Goal: Task Accomplishment & Management: Complete application form

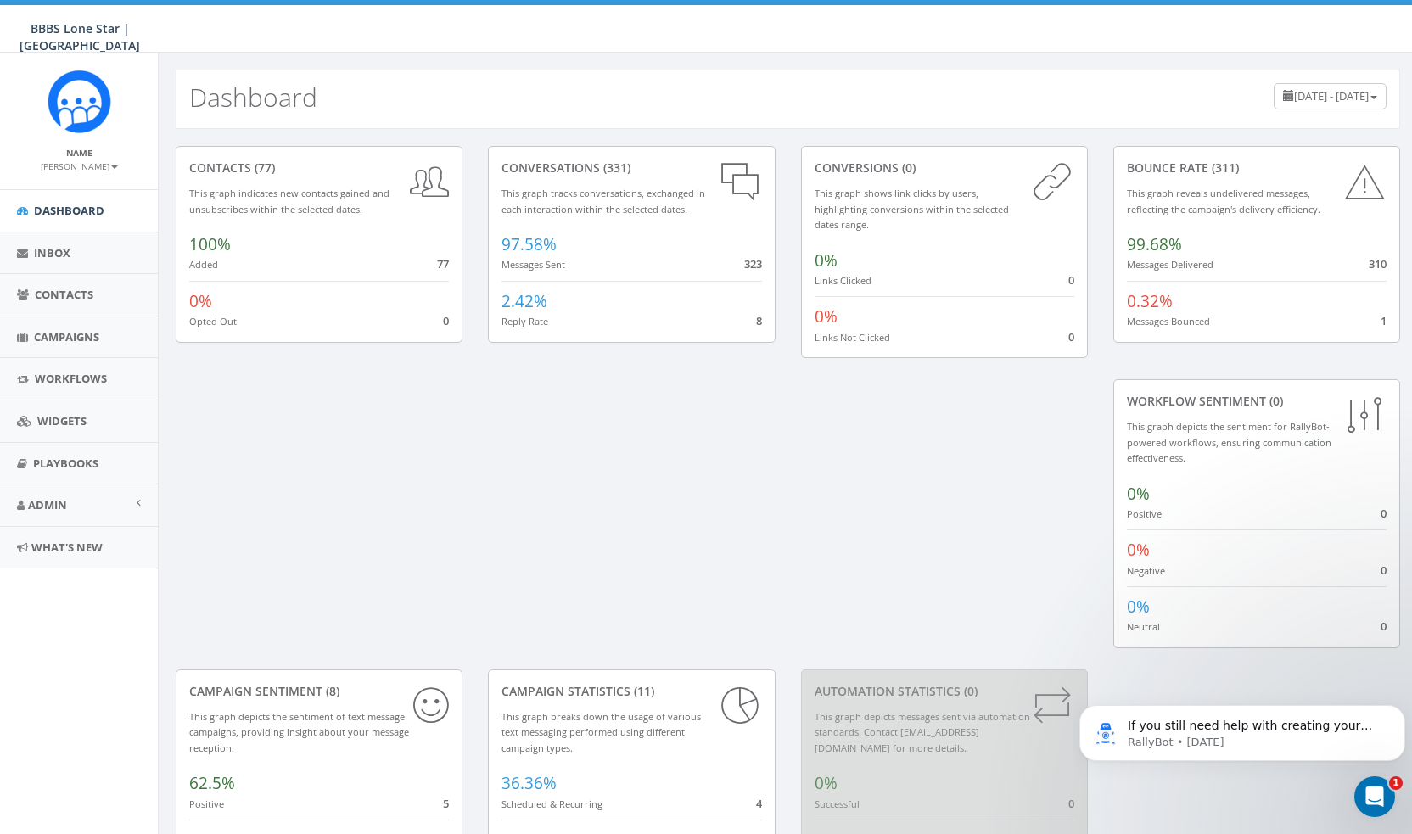
click at [787, 670] on div "Campaign Statistics (11) This graph breaks down the usage of various text messa…" at bounding box center [631, 815] width 312 height 290
click at [59, 261] on link "Inbox" at bounding box center [79, 254] width 158 height 42
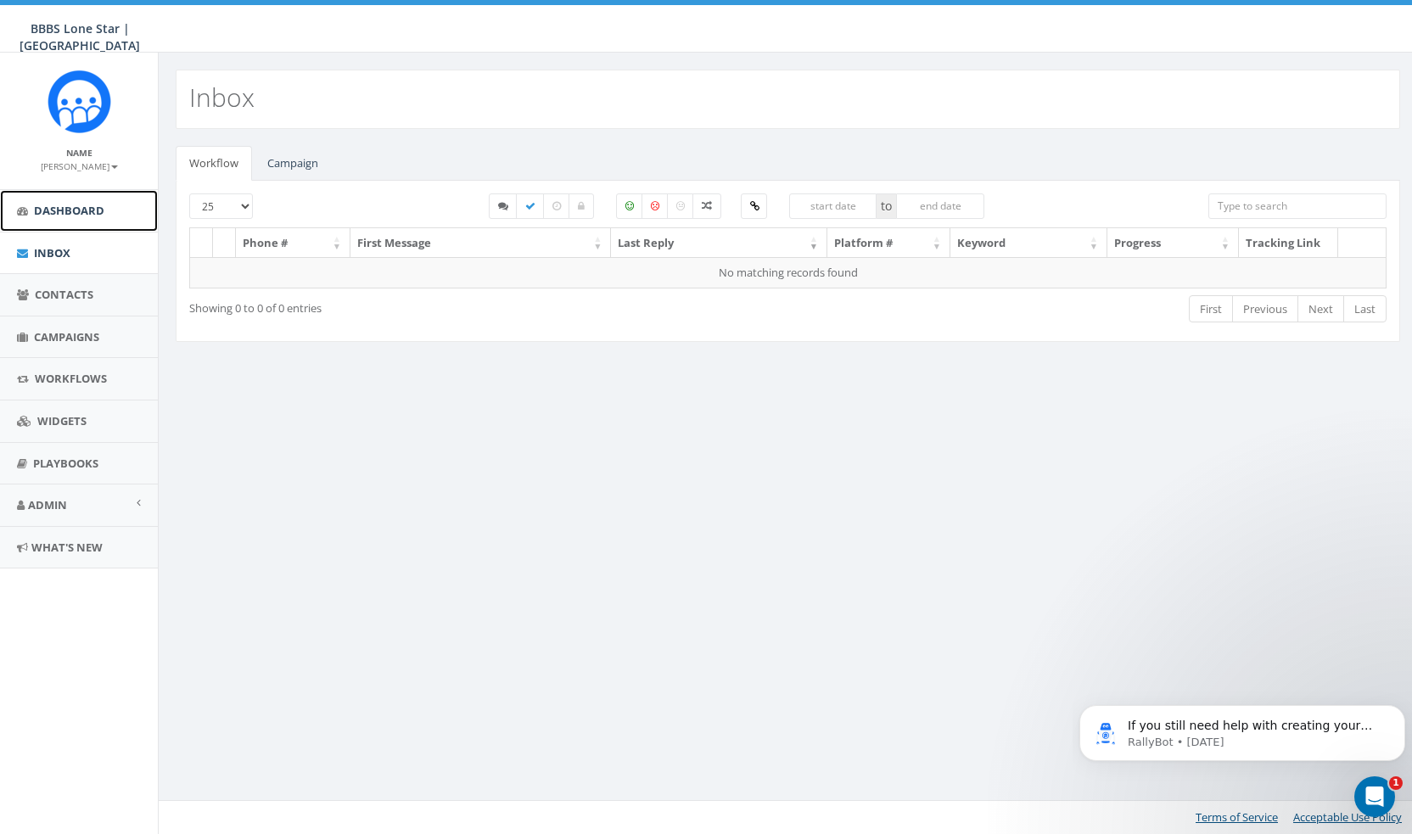
click at [70, 214] on span "Dashboard" at bounding box center [69, 210] width 70 height 15
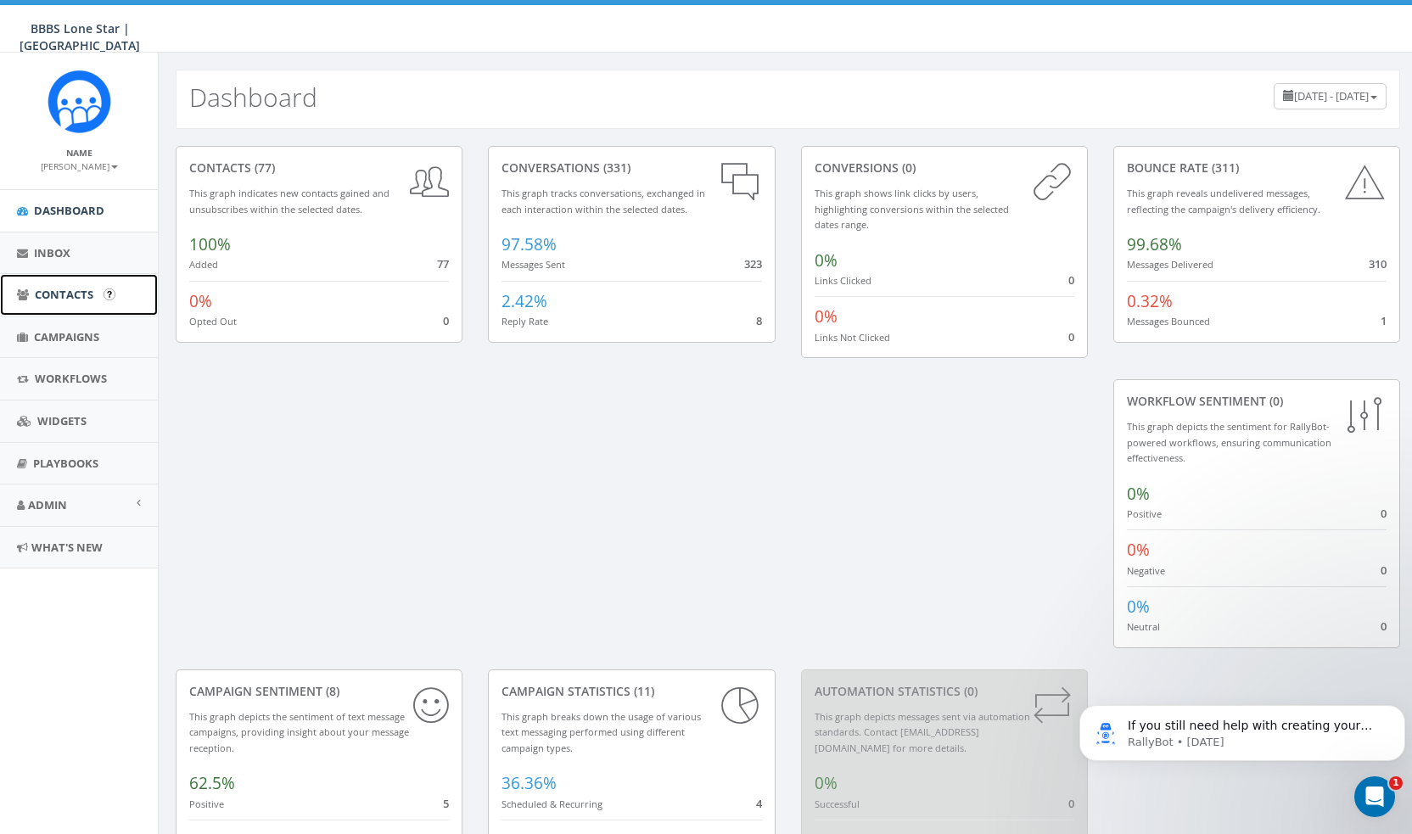
click at [95, 286] on link "Contacts" at bounding box center [79, 295] width 158 height 42
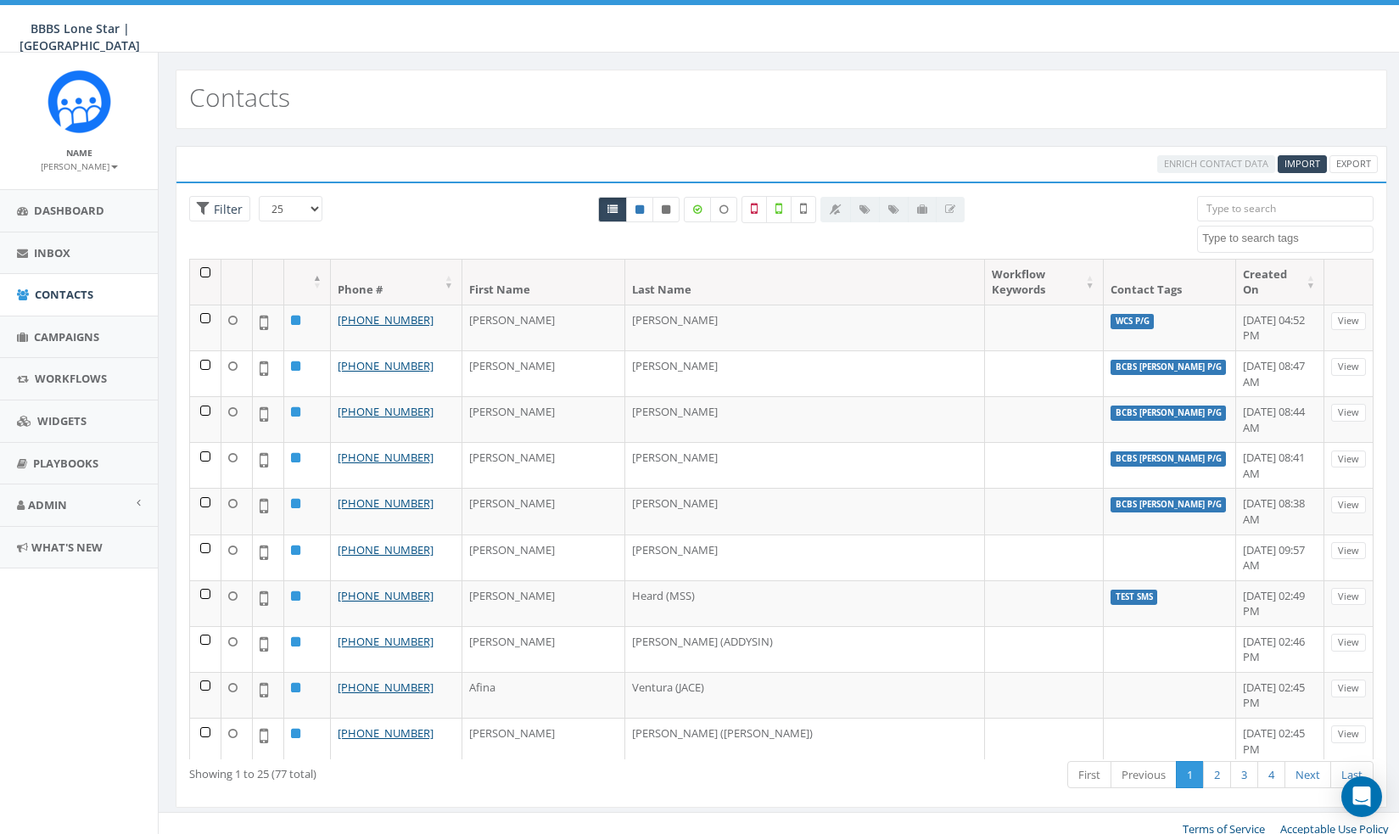
select select
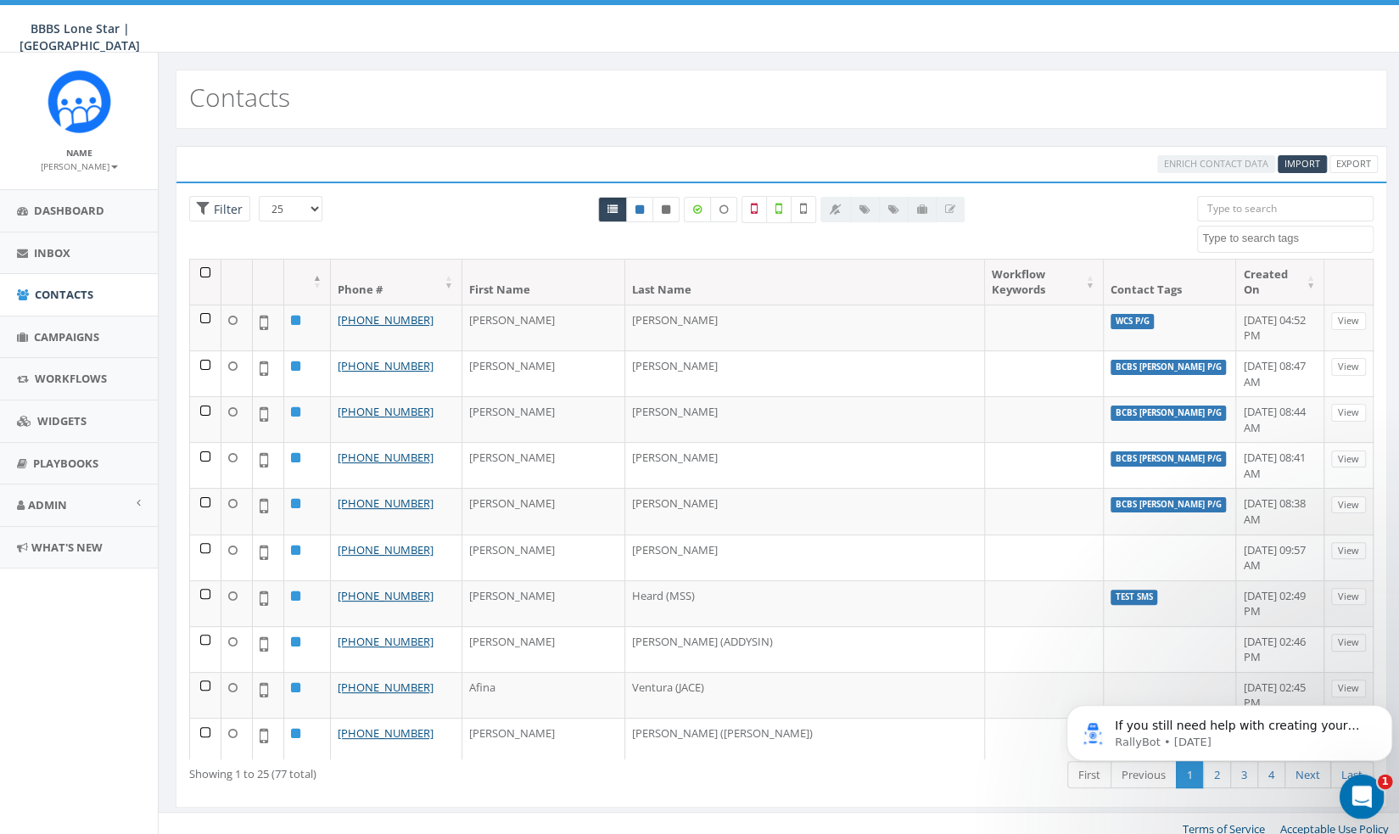
click at [1363, 799] on icon "Open Intercom Messenger" at bounding box center [1360, 795] width 28 height 28
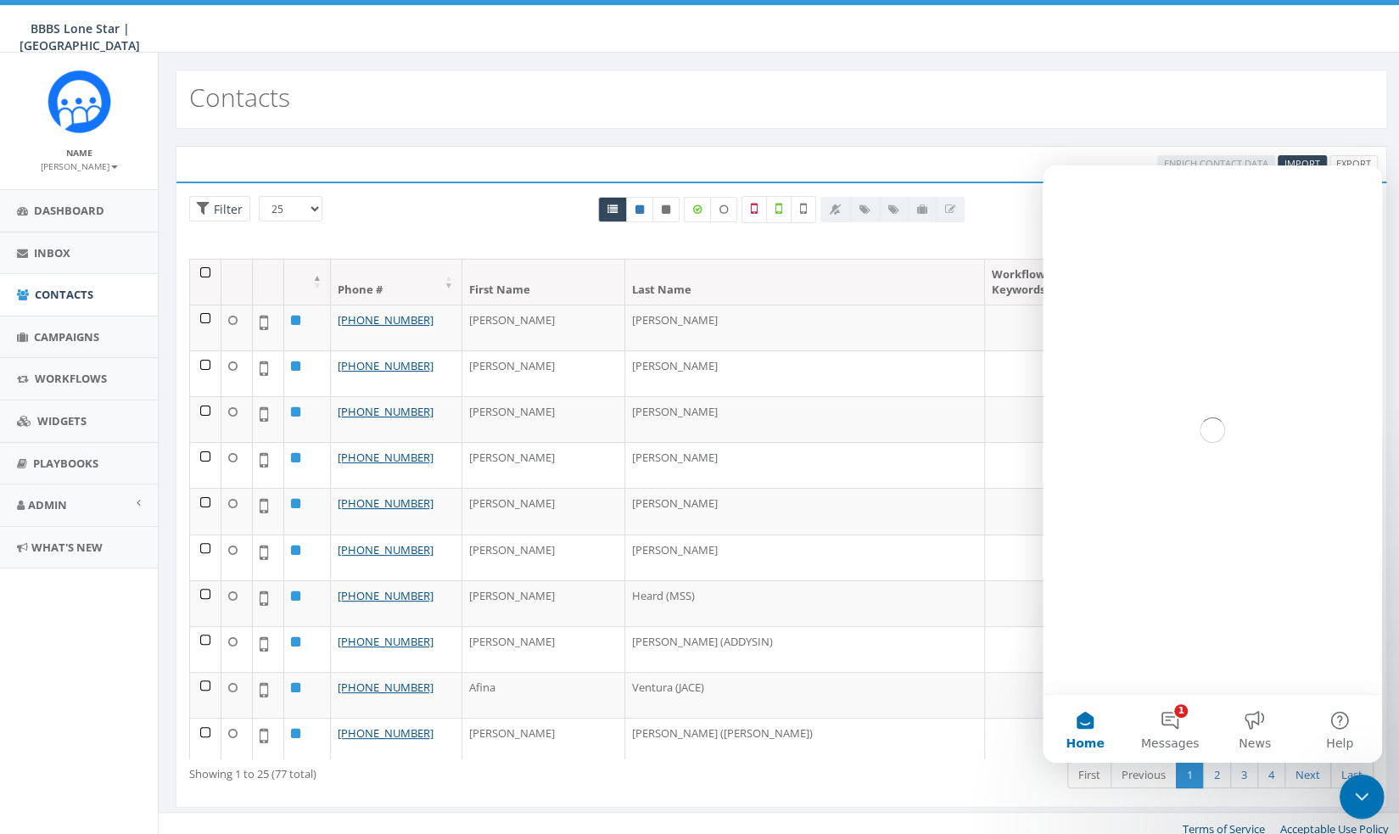
click at [1364, 799] on icon "Close Intercom Messenger" at bounding box center [1359, 794] width 20 height 20
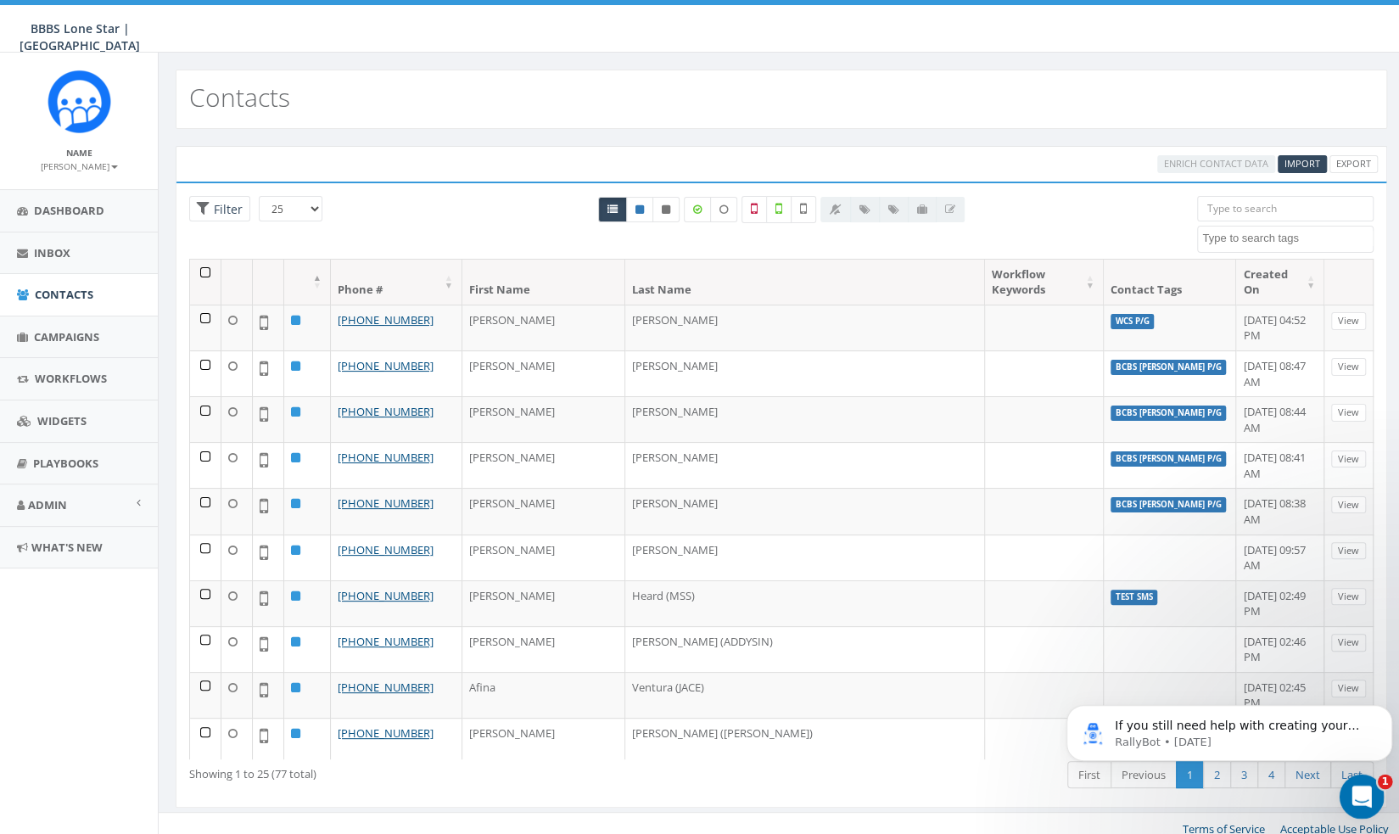
drag, startPoint x: 1363, startPoint y: 799, endPoint x: 2675, endPoint y: 1561, distance: 1517.2
click at [1364, 799] on icon "Open Intercom Messenger" at bounding box center [1360, 795] width 28 height 28
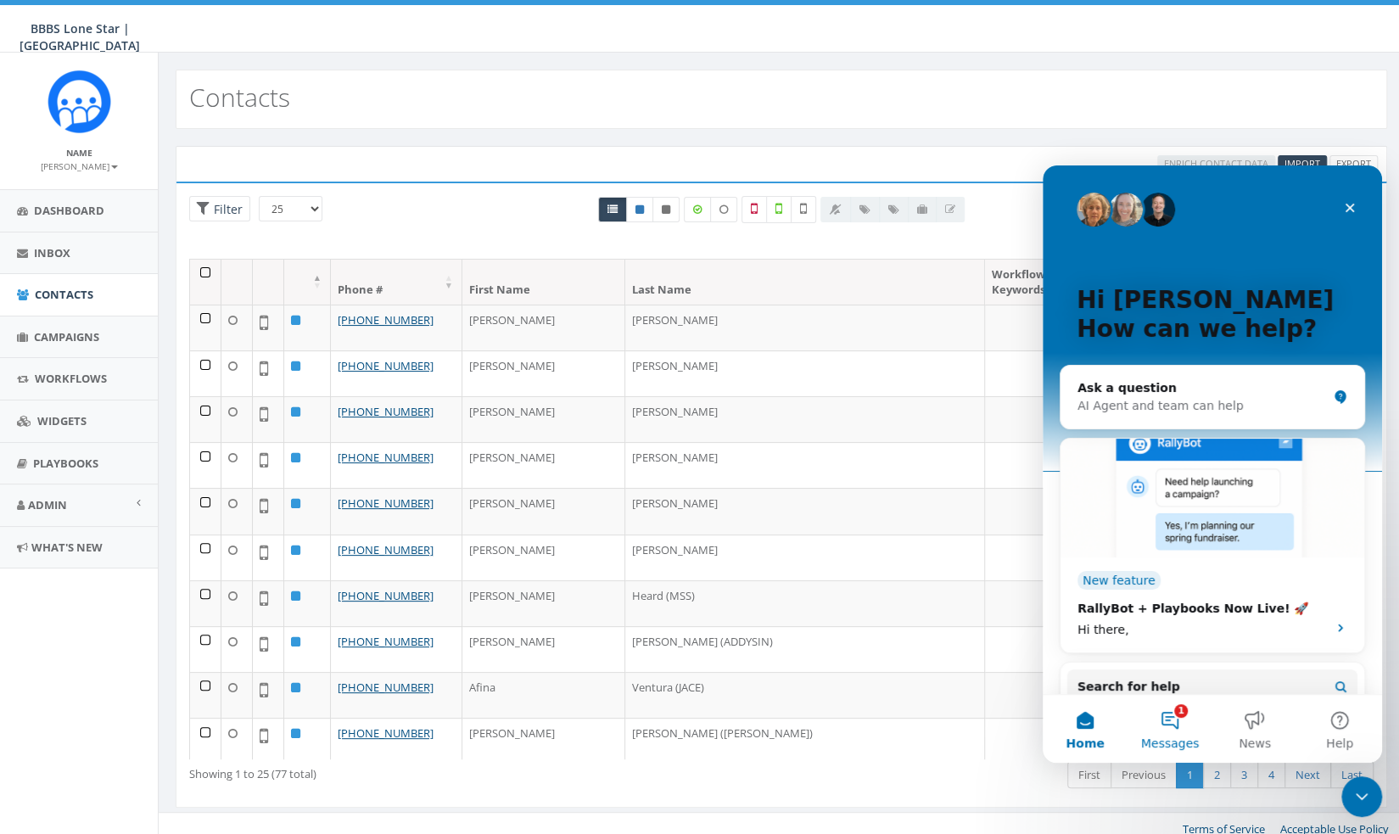
click at [1199, 731] on button "1 Messages" at bounding box center [1170, 729] width 85 height 68
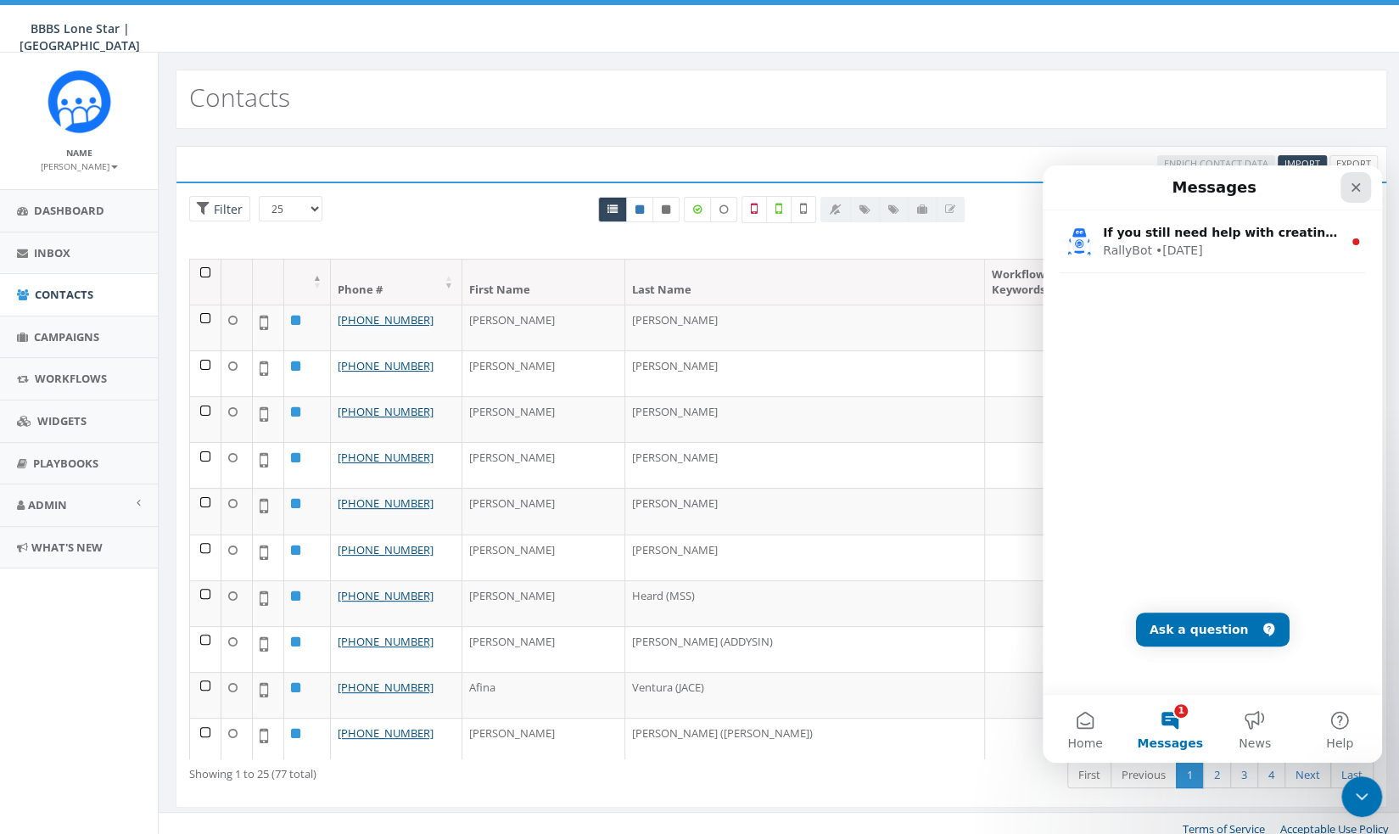
click at [1353, 185] on icon "Close" at bounding box center [1356, 188] width 14 height 14
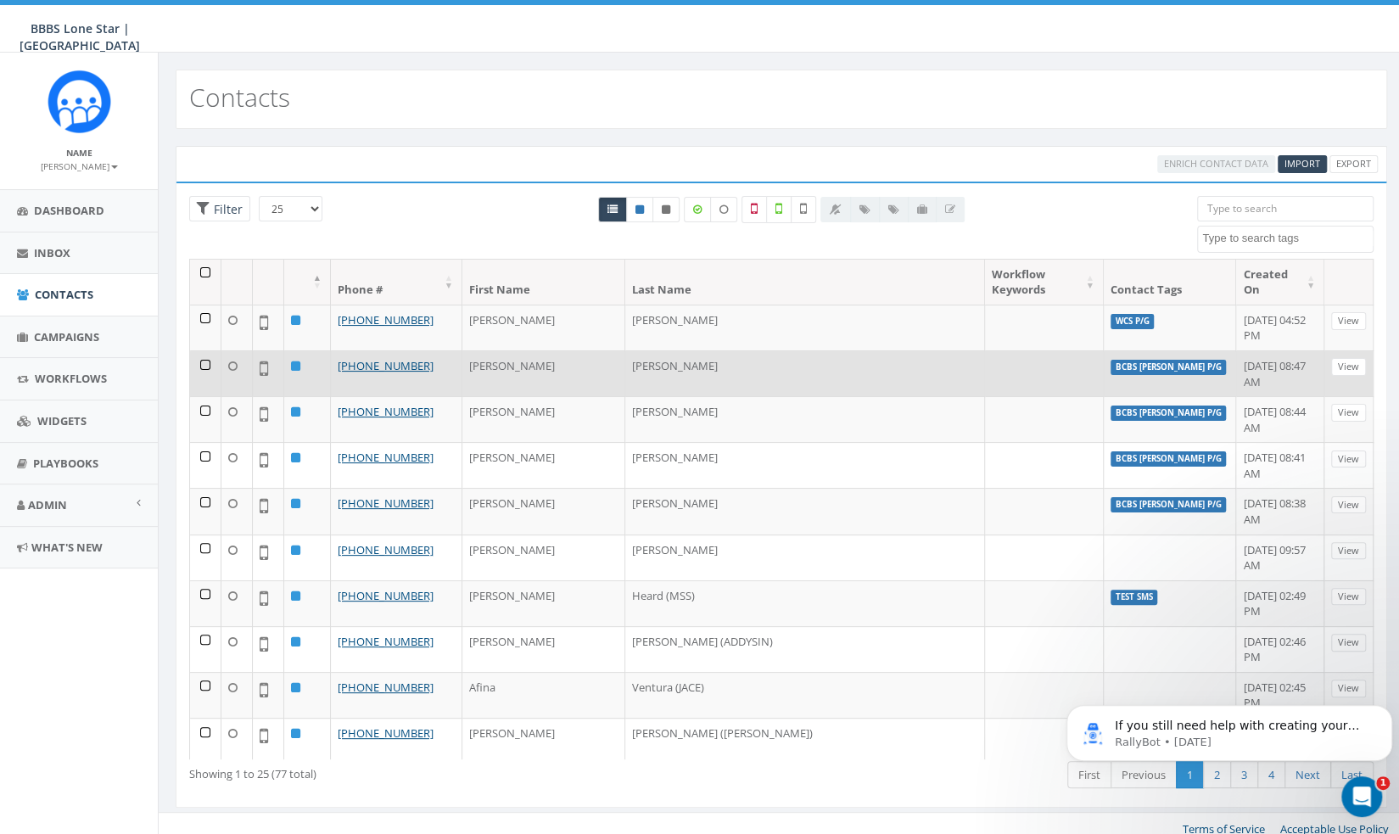
click at [204, 350] on td at bounding box center [205, 373] width 31 height 46
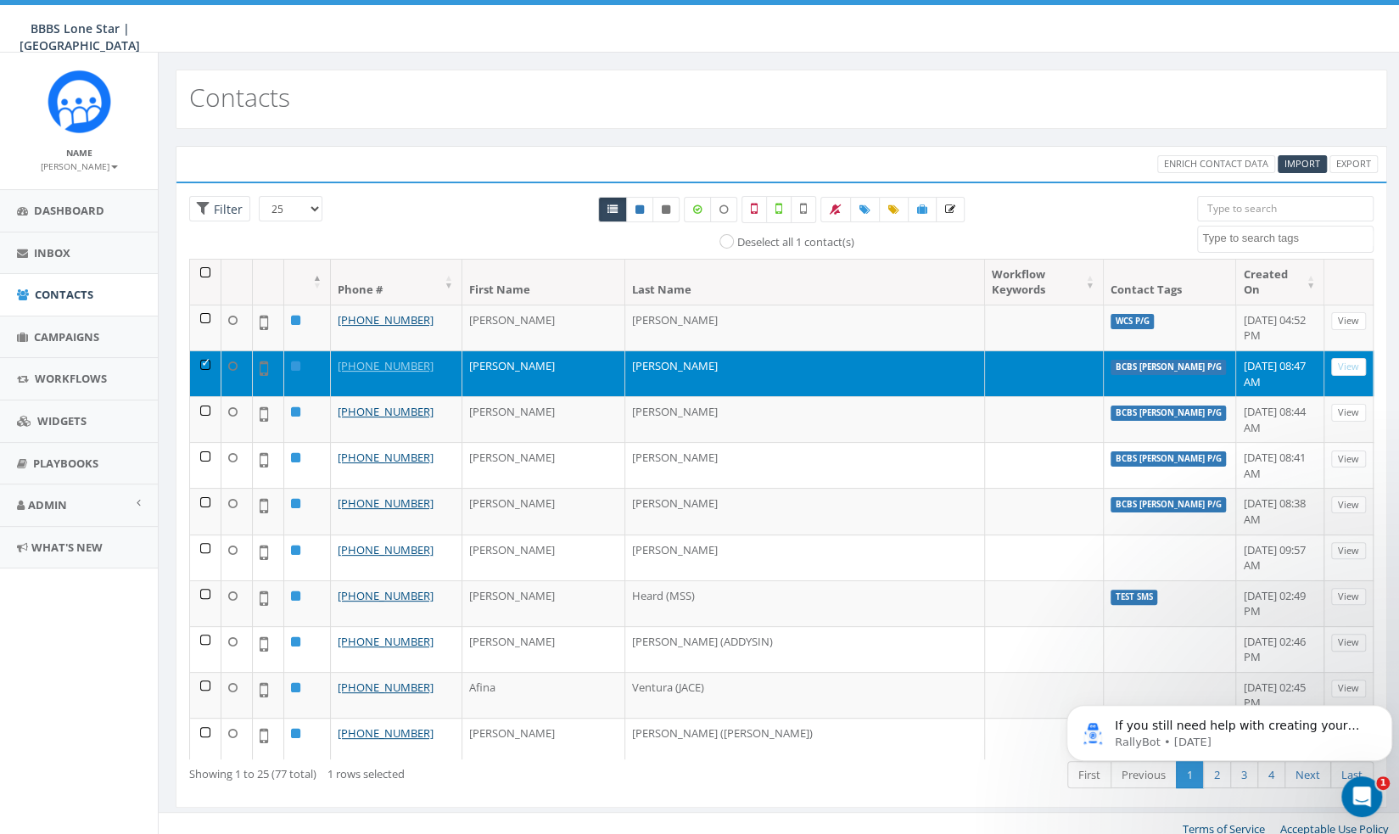
click at [204, 350] on td at bounding box center [205, 373] width 31 height 46
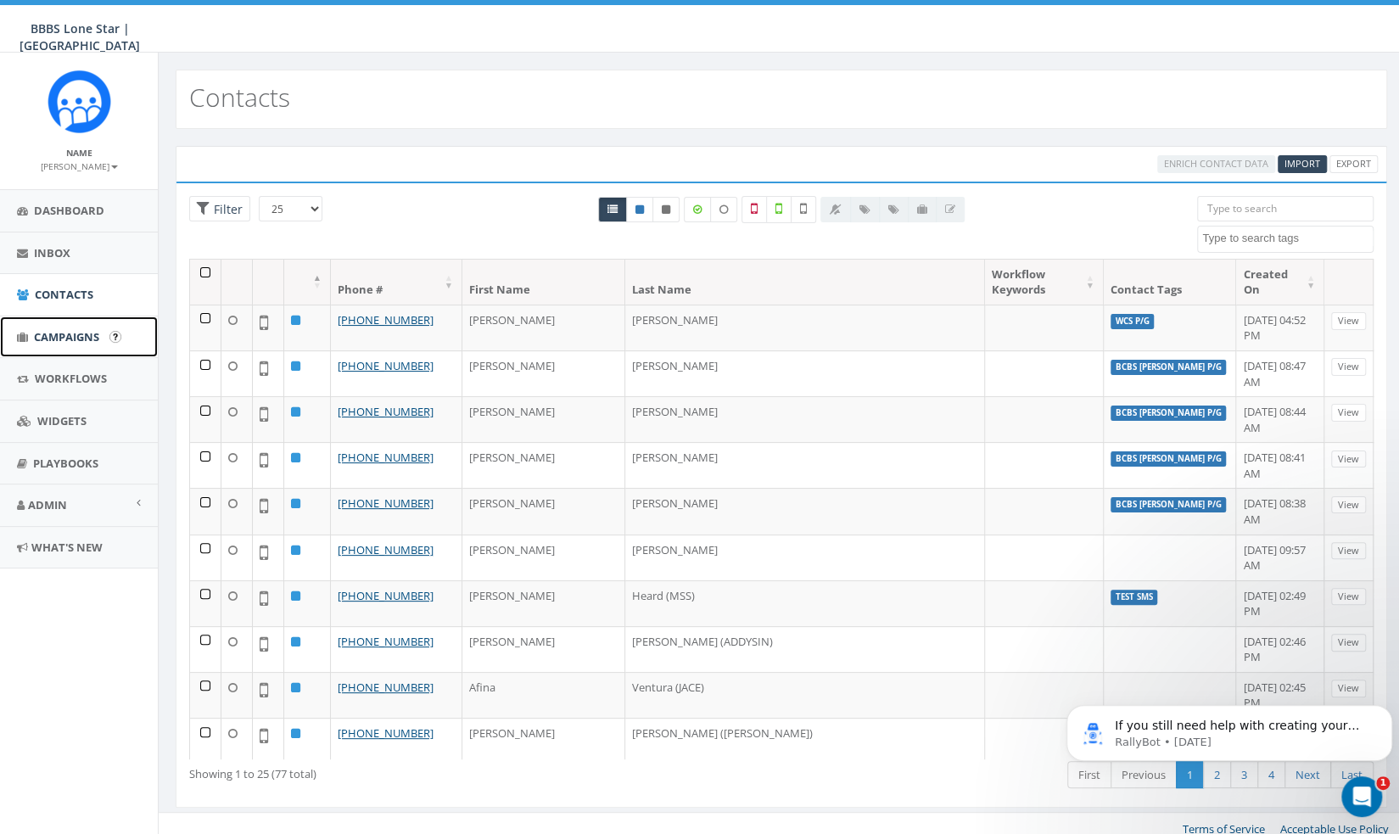
click at [85, 333] on span "Campaigns" at bounding box center [66, 336] width 65 height 15
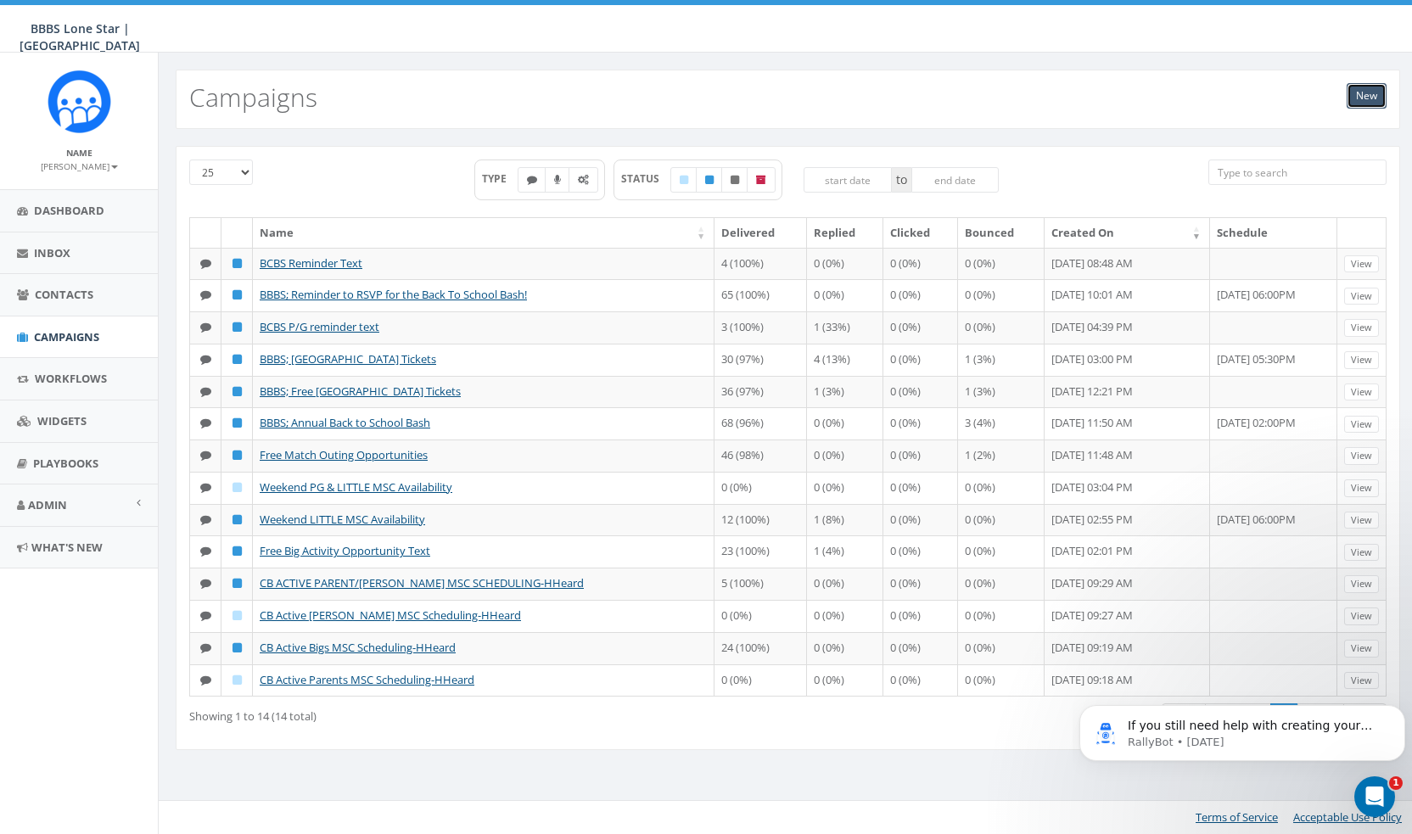
click at [1380, 88] on link "New" at bounding box center [1367, 95] width 40 height 25
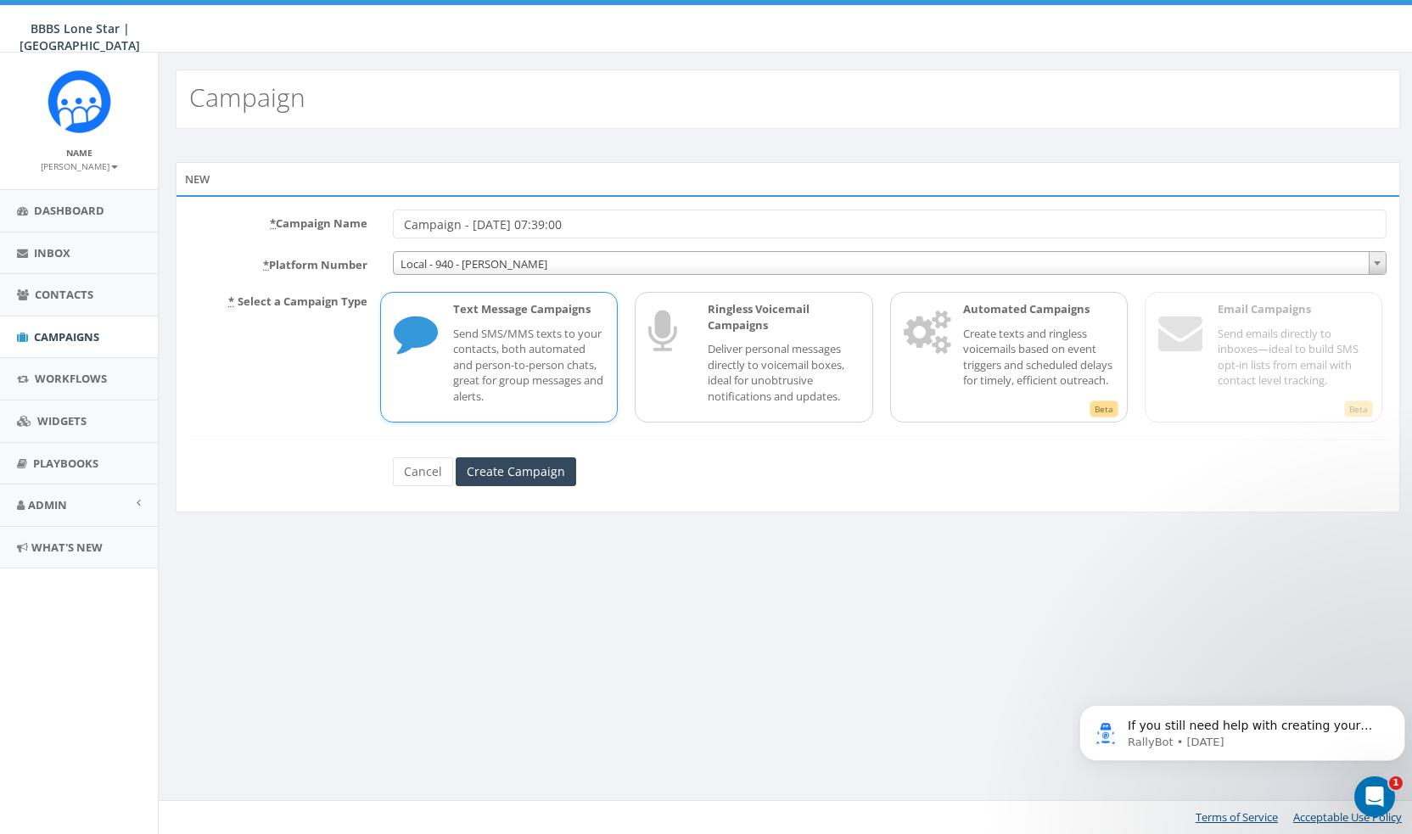
drag, startPoint x: 647, startPoint y: 221, endPoint x: 418, endPoint y: 231, distance: 228.5
click at [418, 231] on input "Campaign - 09/09/2025, 07:39:00" at bounding box center [890, 224] width 994 height 29
type input "C"
type input "BCBS 9/11 reminder"
click at [505, 367] on p "Send SMS/MMS texts to your contacts, both automated and person-to-person chats,…" at bounding box center [528, 365] width 151 height 79
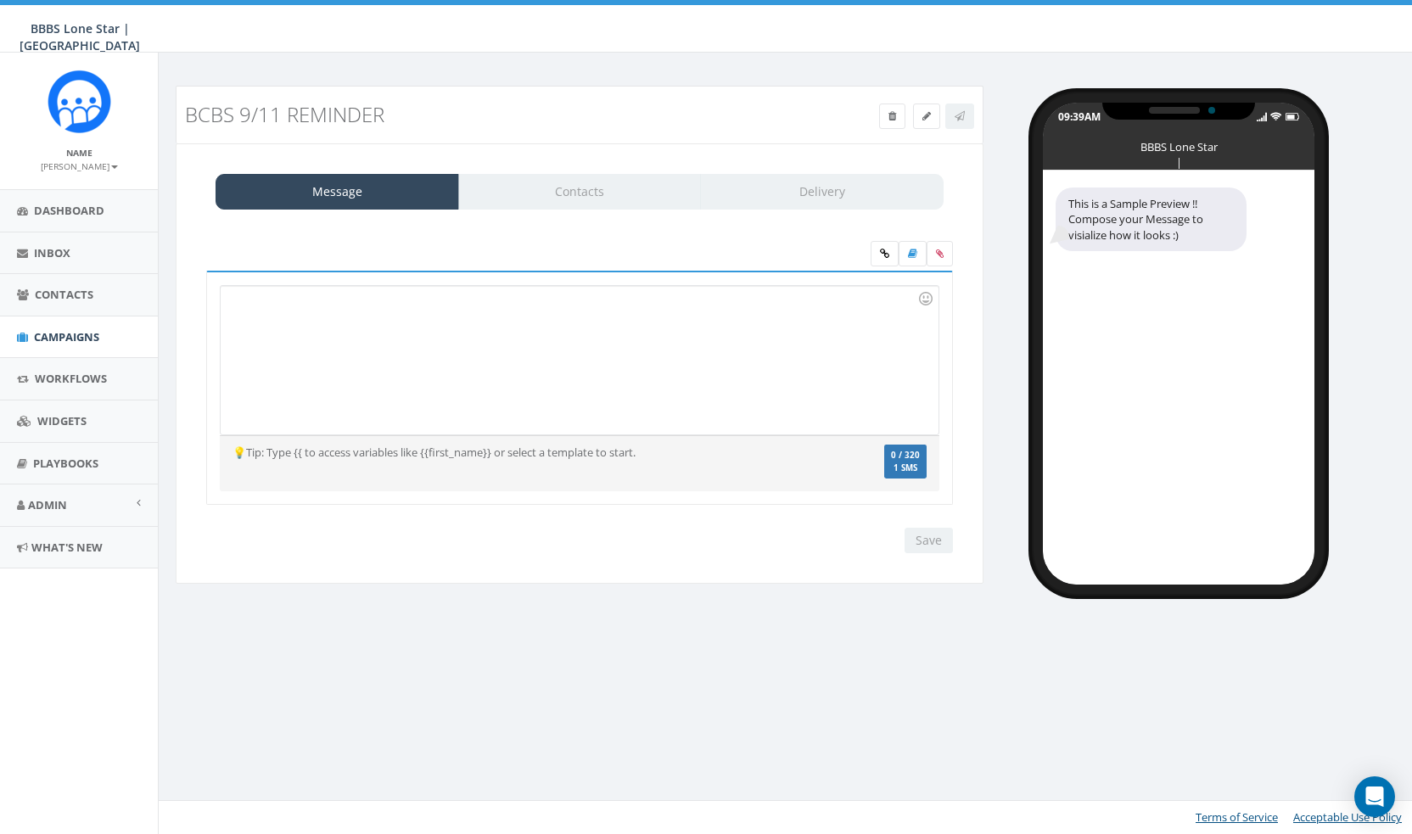
click at [409, 329] on div at bounding box center [579, 360] width 717 height 149
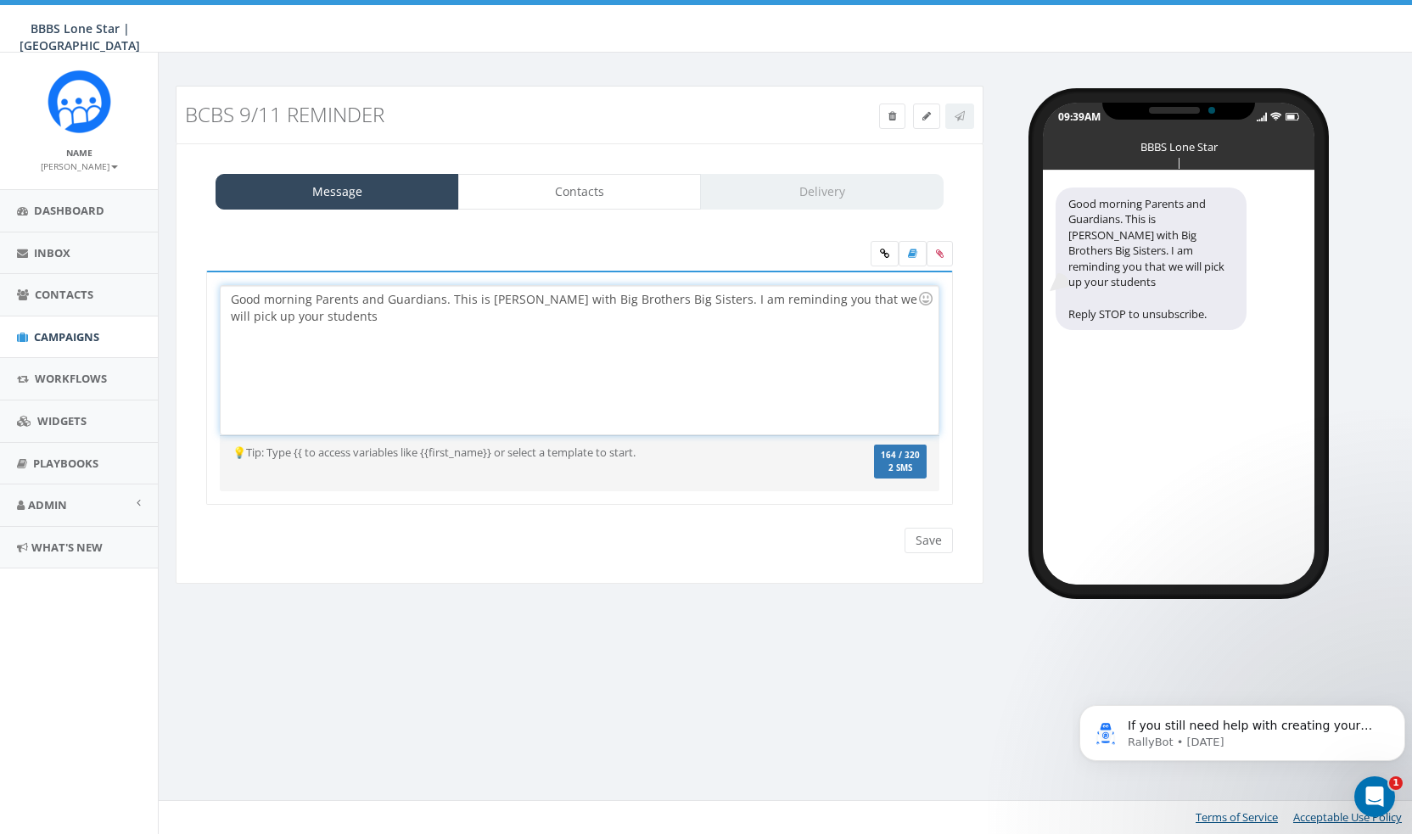
click at [620, 325] on div "Good morning Parents and Guardians. This is [PERSON_NAME] with Big Brothers Big…" at bounding box center [579, 360] width 717 height 149
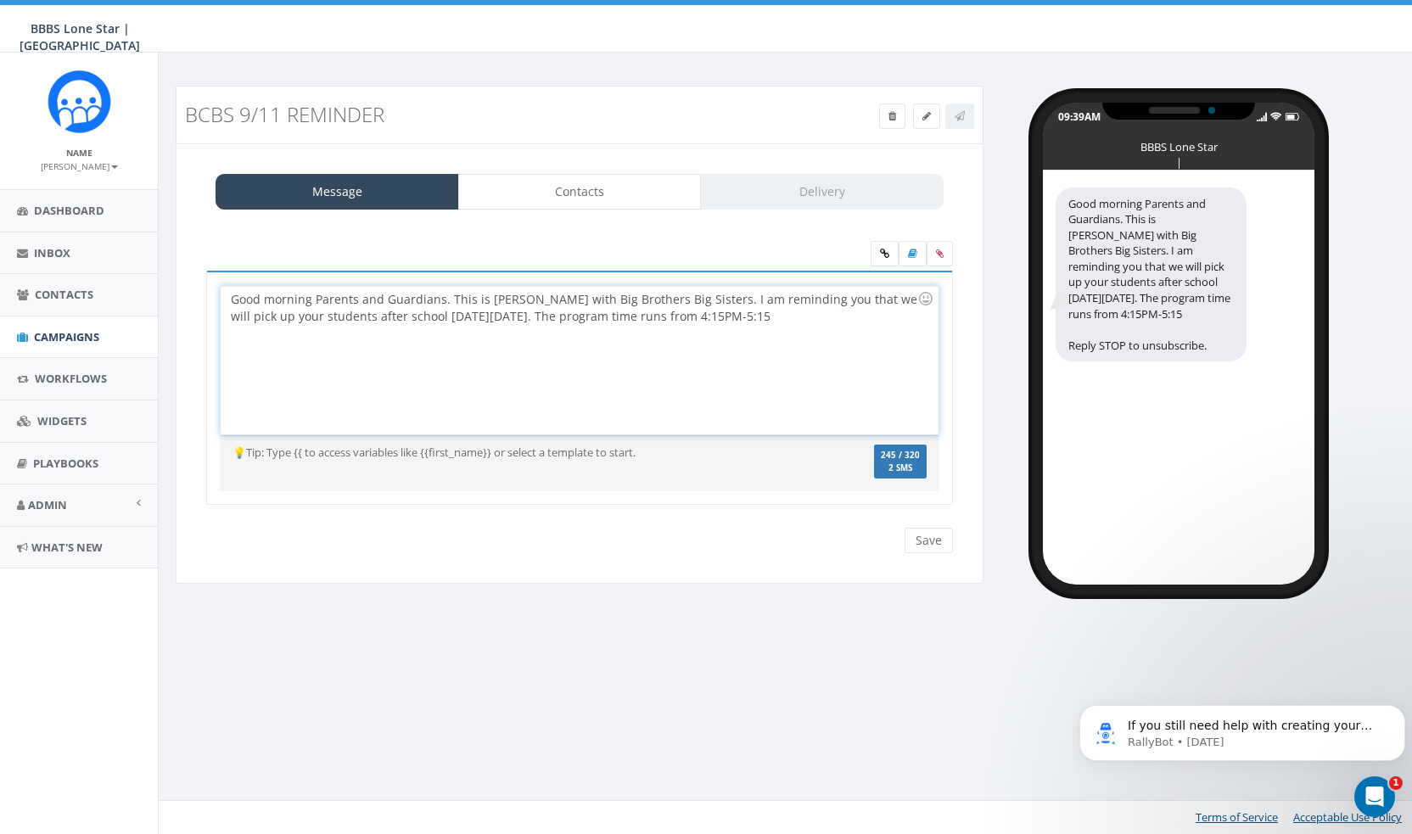
click at [733, 308] on div "Good morning Parents and Guardians. This is Alexis with Big Brothers Big Sister…" at bounding box center [579, 360] width 717 height 149
drag, startPoint x: 779, startPoint y: 318, endPoint x: 840, endPoint y: 332, distance: 62.6
click at [779, 318] on div "Good morning Parents and Guardians. This is Alexis with Big Brothers Big Sister…" at bounding box center [579, 360] width 717 height 149
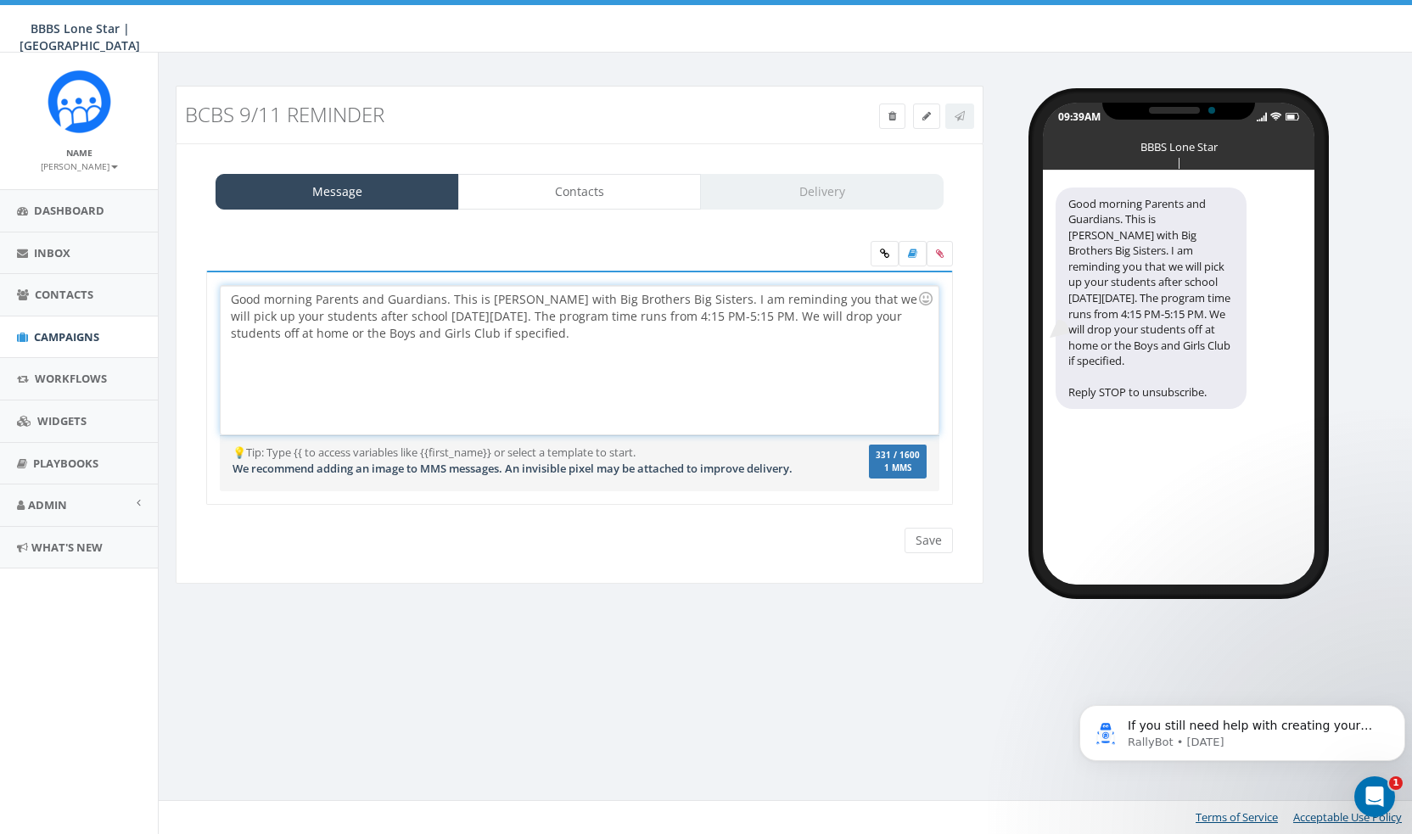
click at [703, 359] on div "Good morning Parents and Guardians. This is Alexis with Big Brothers Big Sister…" at bounding box center [579, 360] width 717 height 149
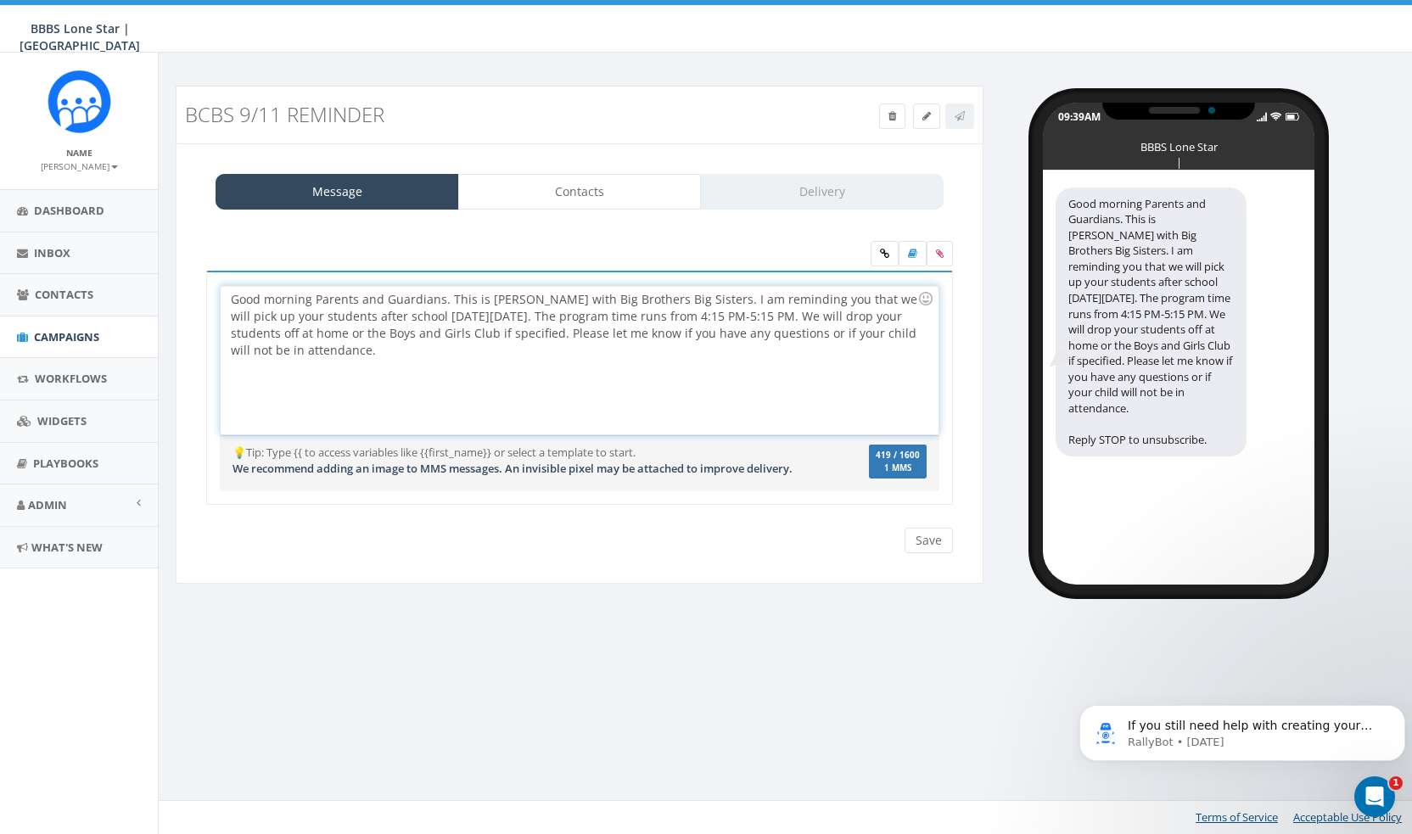
click at [334, 303] on div "Good morning Parents and Guardians. This is Alexis with Big Brothers Big Sister…" at bounding box center [579, 360] width 717 height 149
click at [437, 342] on div "Good morning, Parents and Guardians. This is Alexis with Big Brothers Big Siste…" at bounding box center [579, 360] width 717 height 149
click at [748, 311] on div "Good morning, Parents and Guardians. This is Alexis with Big Brothers Big Siste…" at bounding box center [579, 360] width 717 height 149
click at [754, 349] on div "Good morning, Parents and Guardians. This is Alexis with Big Brothers Big Siste…" at bounding box center [579, 360] width 717 height 149
click at [564, 180] on link "Contacts" at bounding box center [580, 192] width 244 height 36
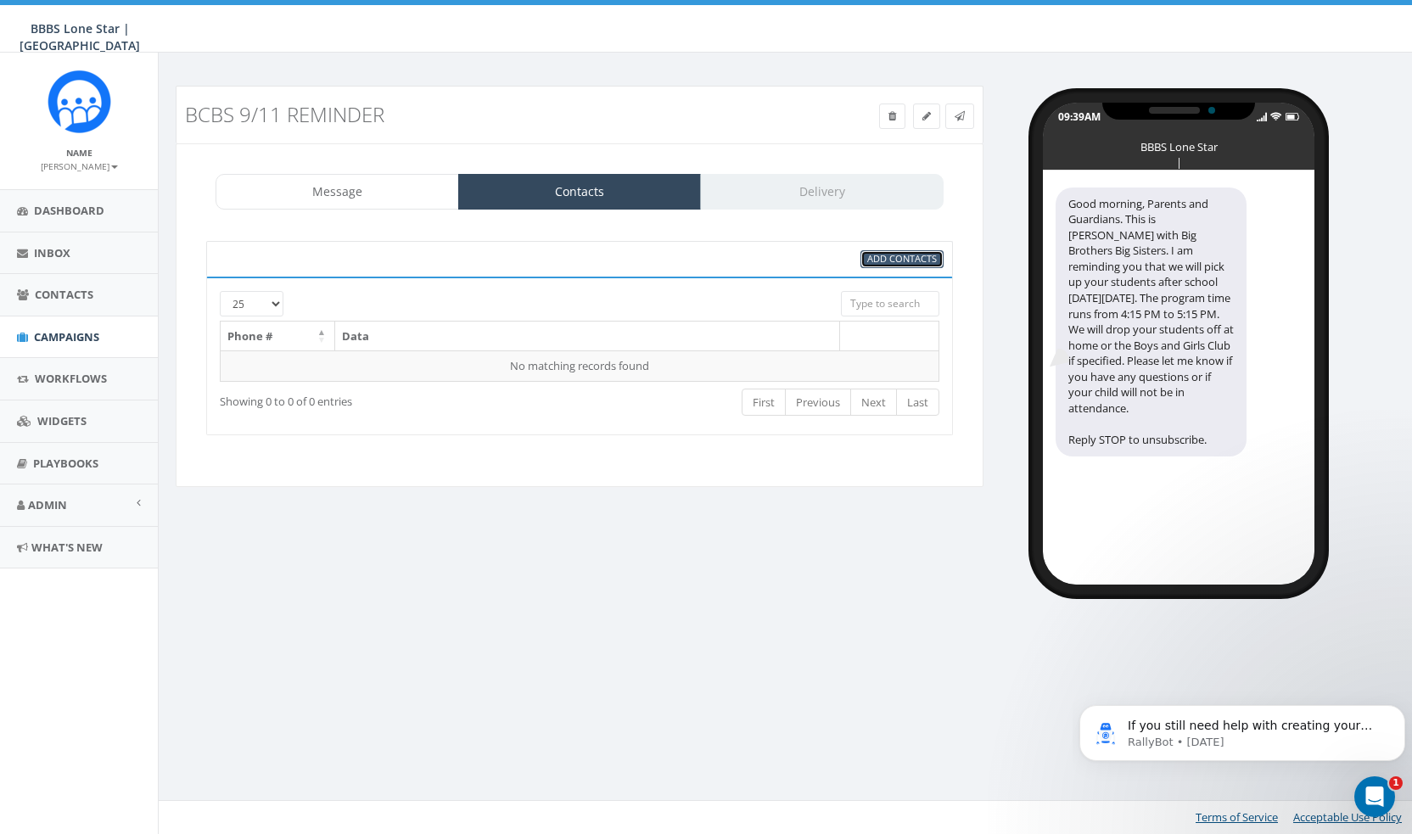
click at [894, 257] on span "Add Contacts" at bounding box center [902, 258] width 70 height 13
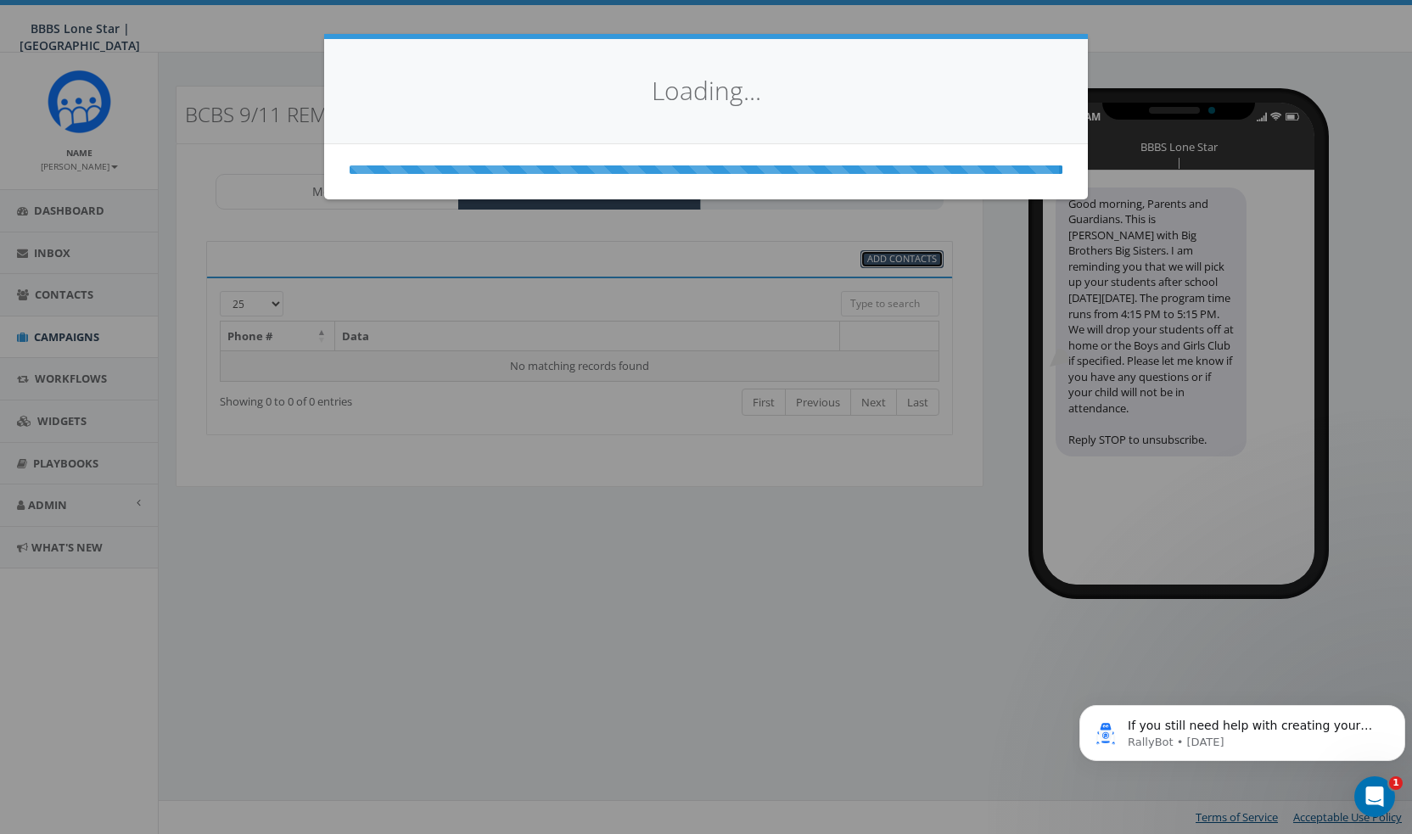
select select
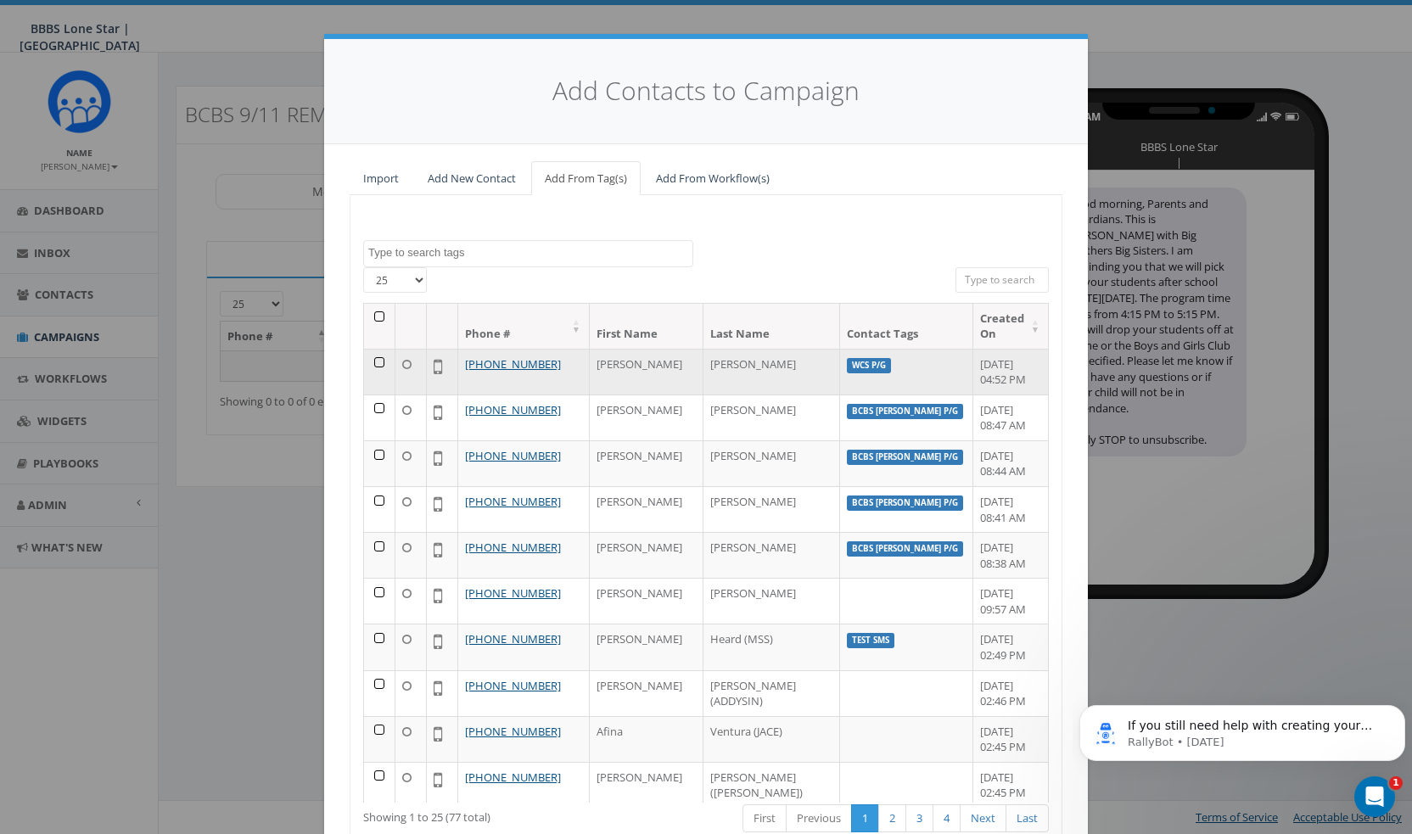
click at [373, 405] on td at bounding box center [379, 418] width 31 height 46
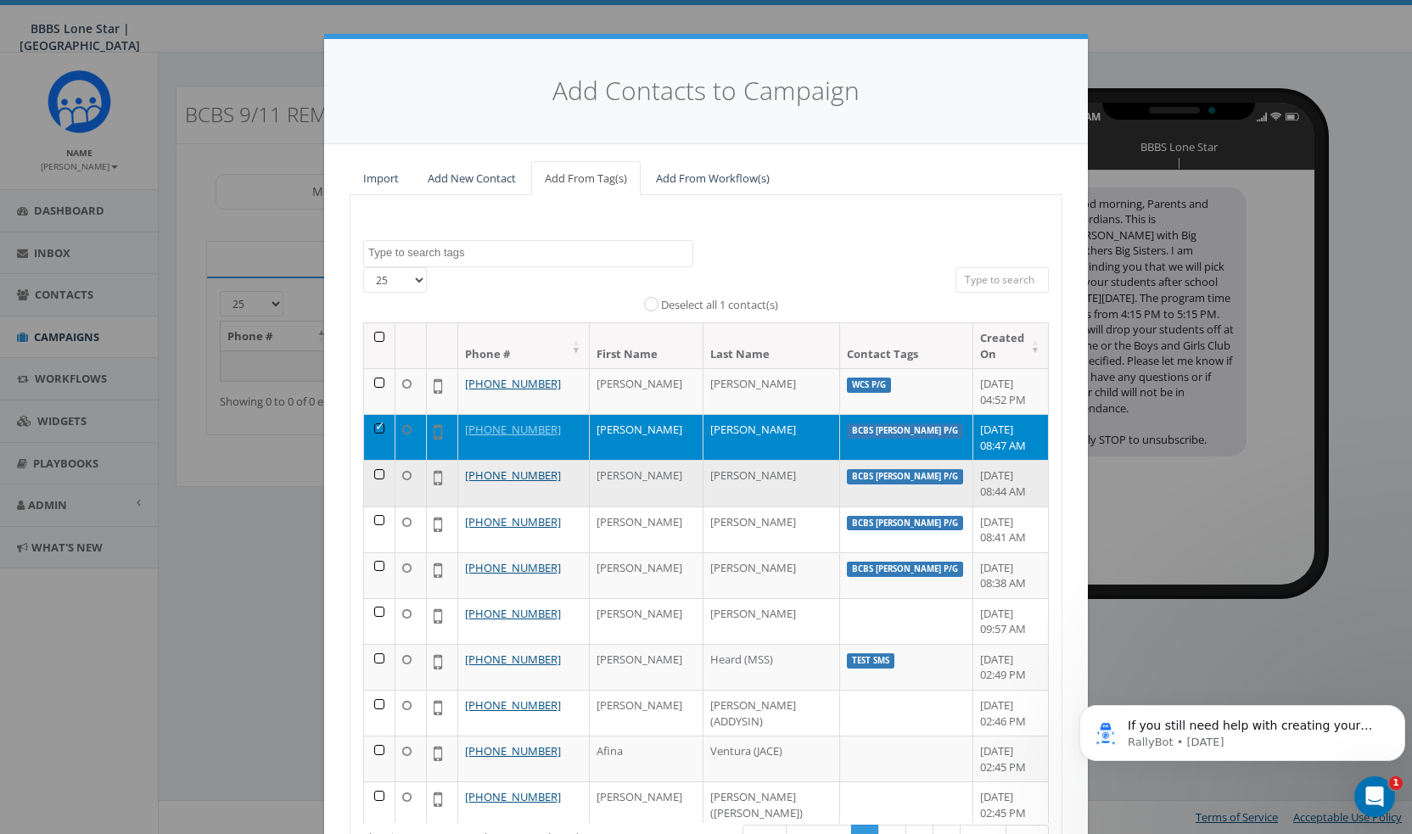
click at [371, 474] on td at bounding box center [379, 483] width 31 height 46
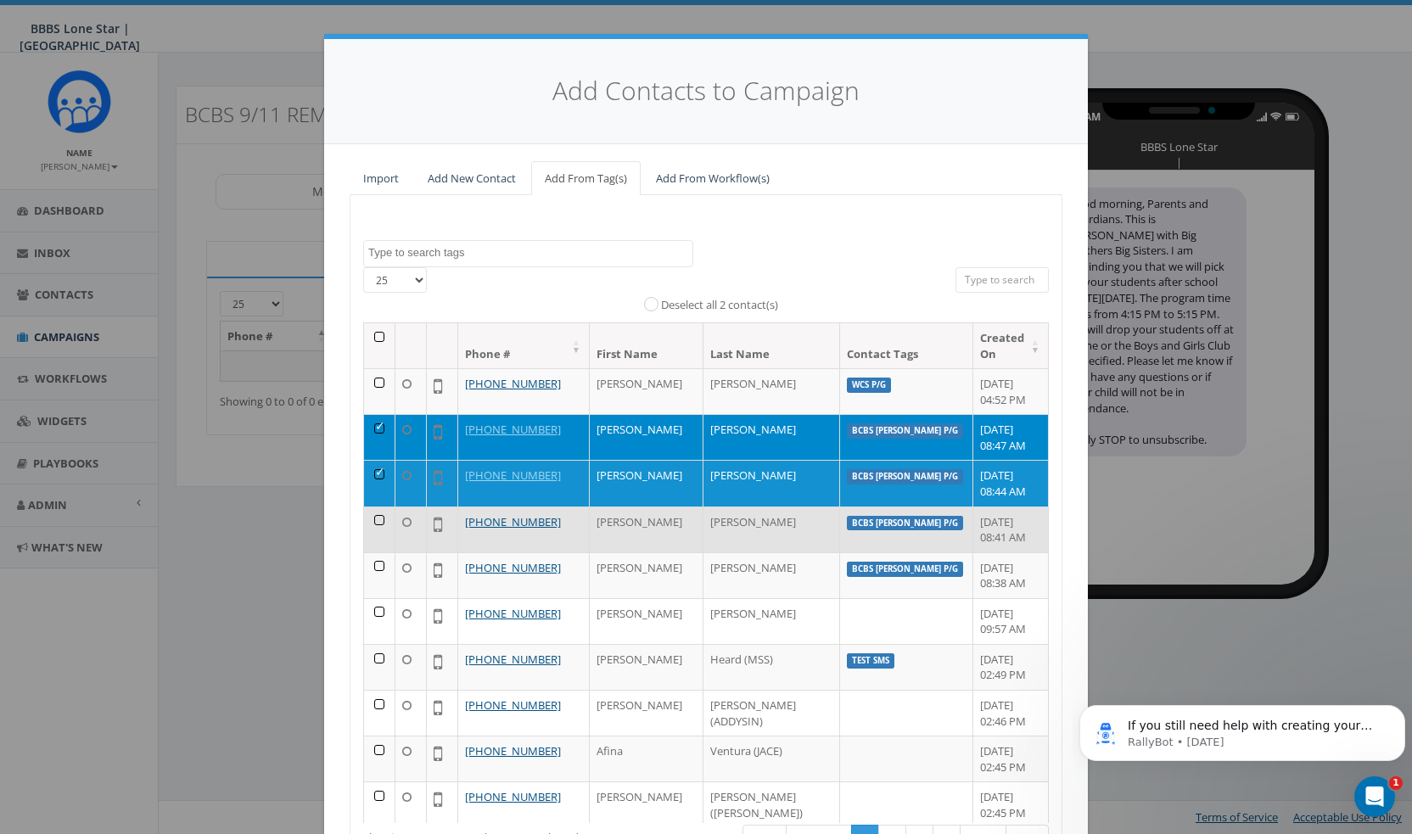
click at [369, 513] on td at bounding box center [379, 530] width 31 height 46
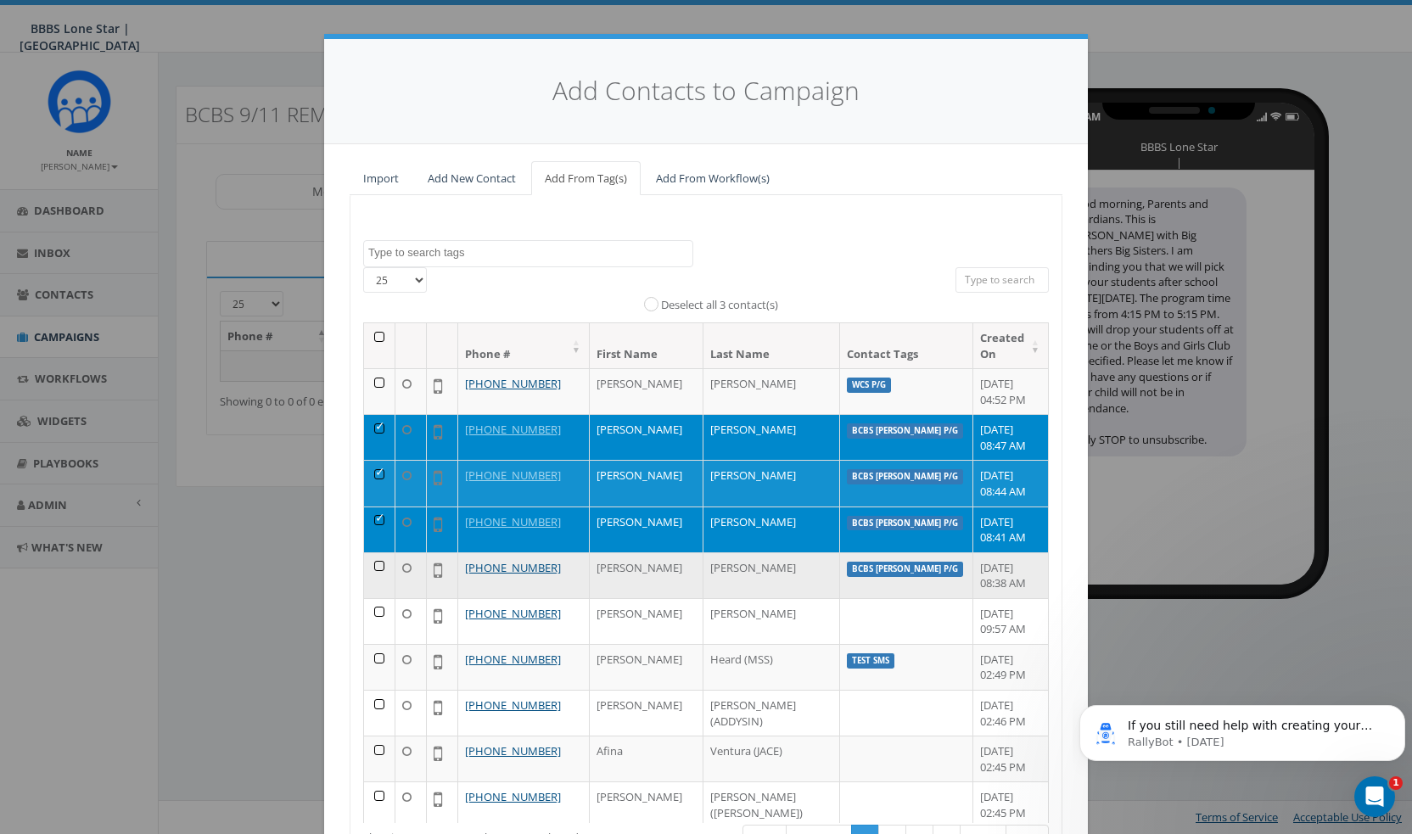
click at [375, 566] on td at bounding box center [379, 575] width 31 height 46
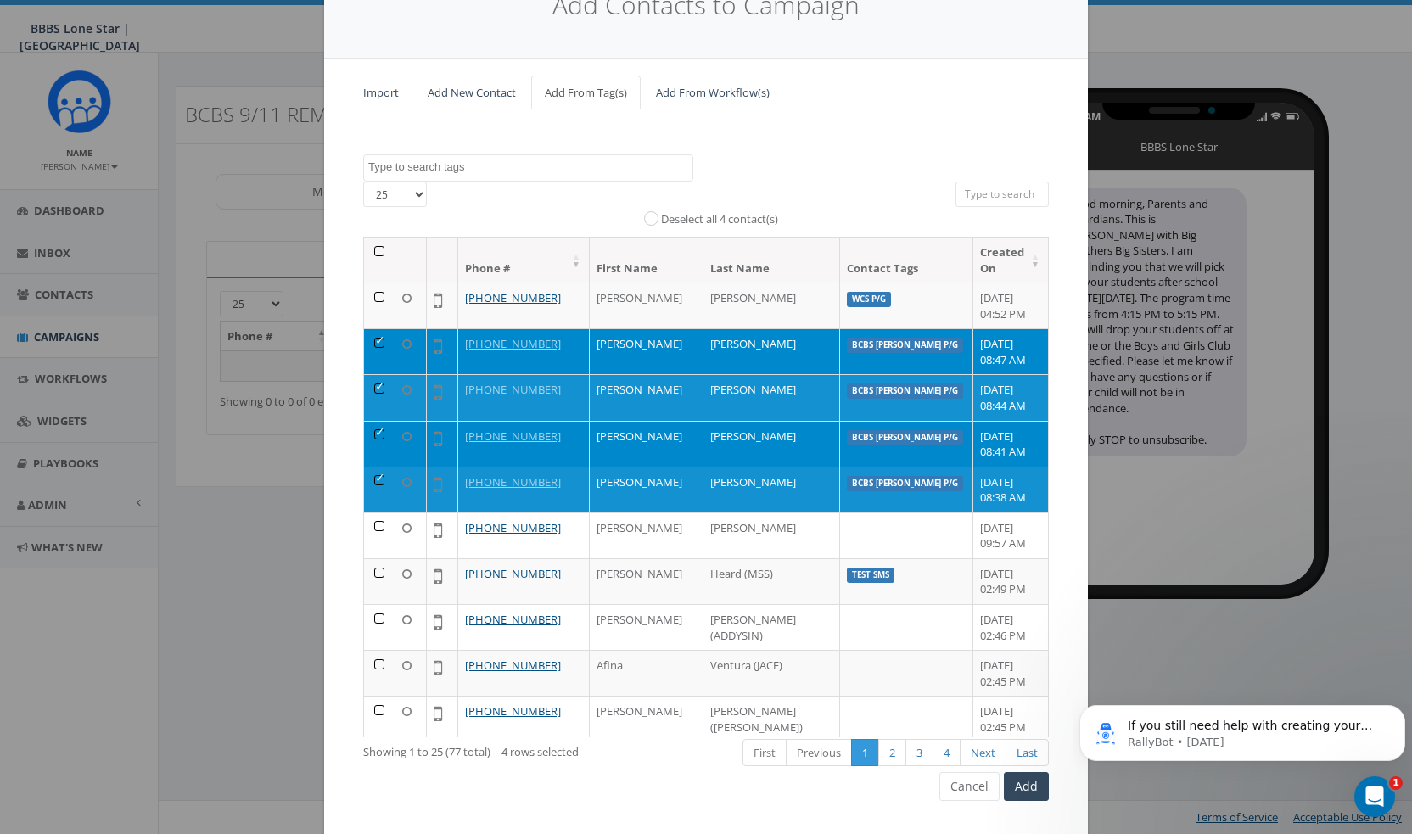
scroll to position [127, 0]
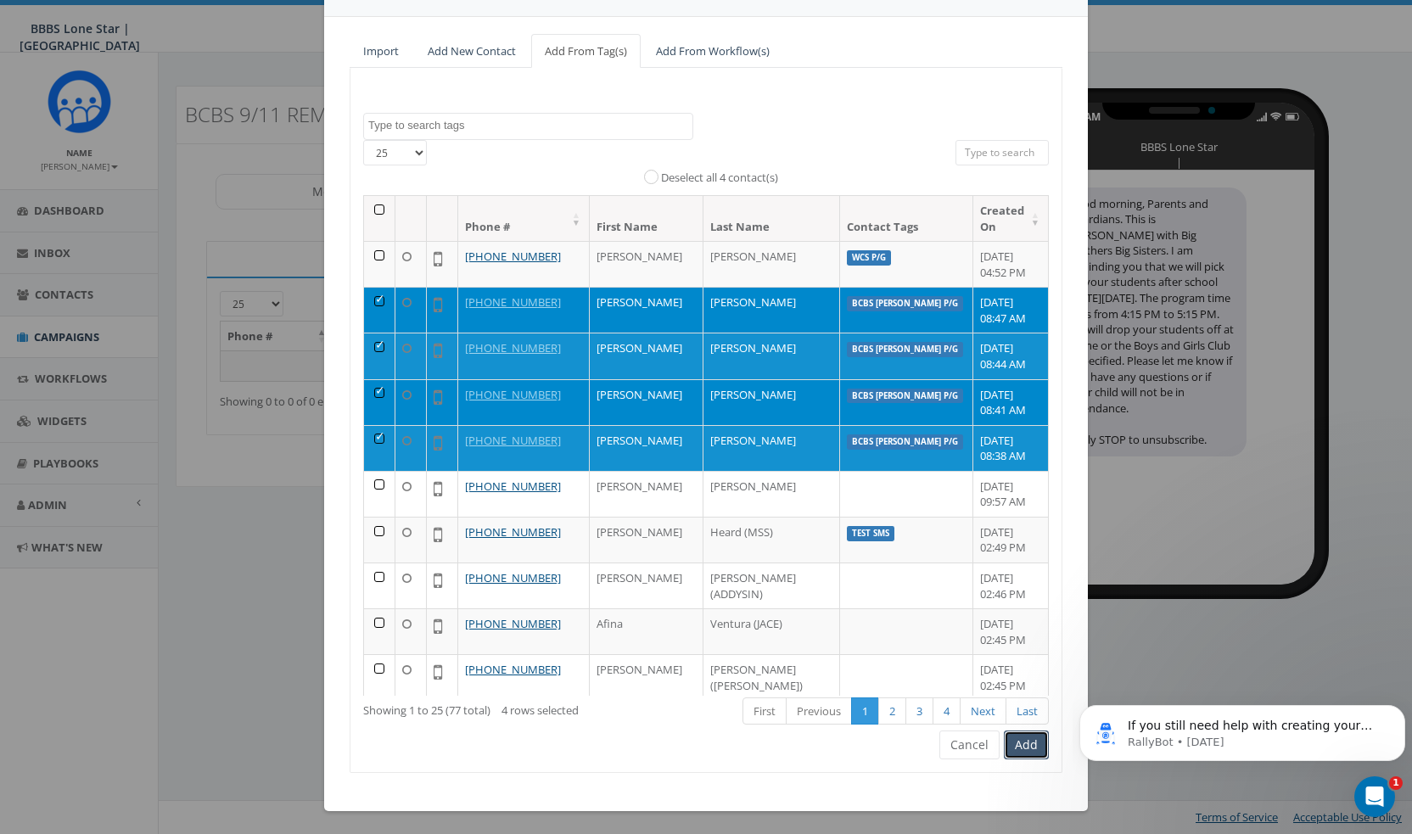
click at [1030, 741] on button "Add" at bounding box center [1026, 745] width 45 height 29
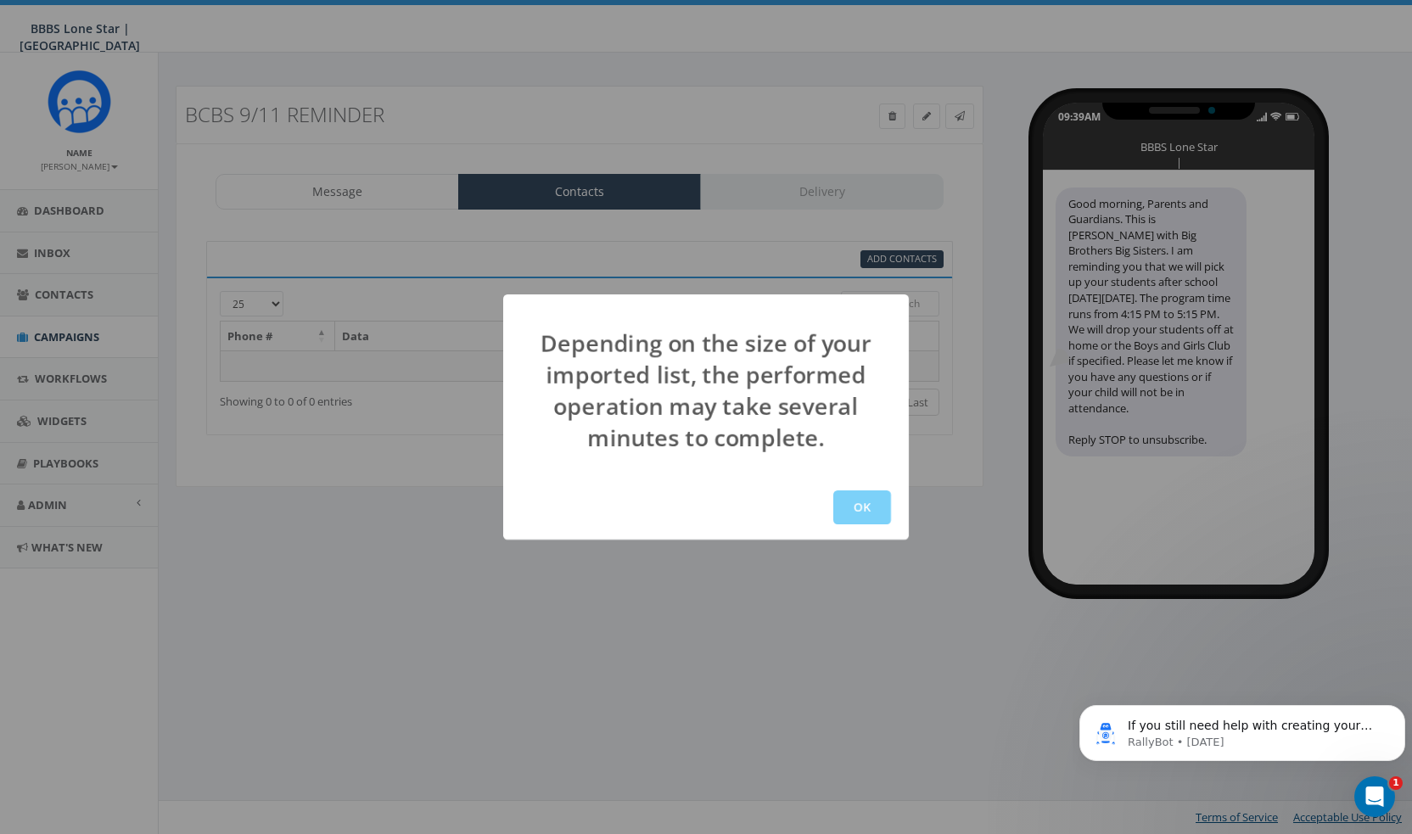
click at [867, 530] on div "OK" at bounding box center [706, 507] width 406 height 64
click at [867, 518] on button "OK" at bounding box center [862, 507] width 58 height 34
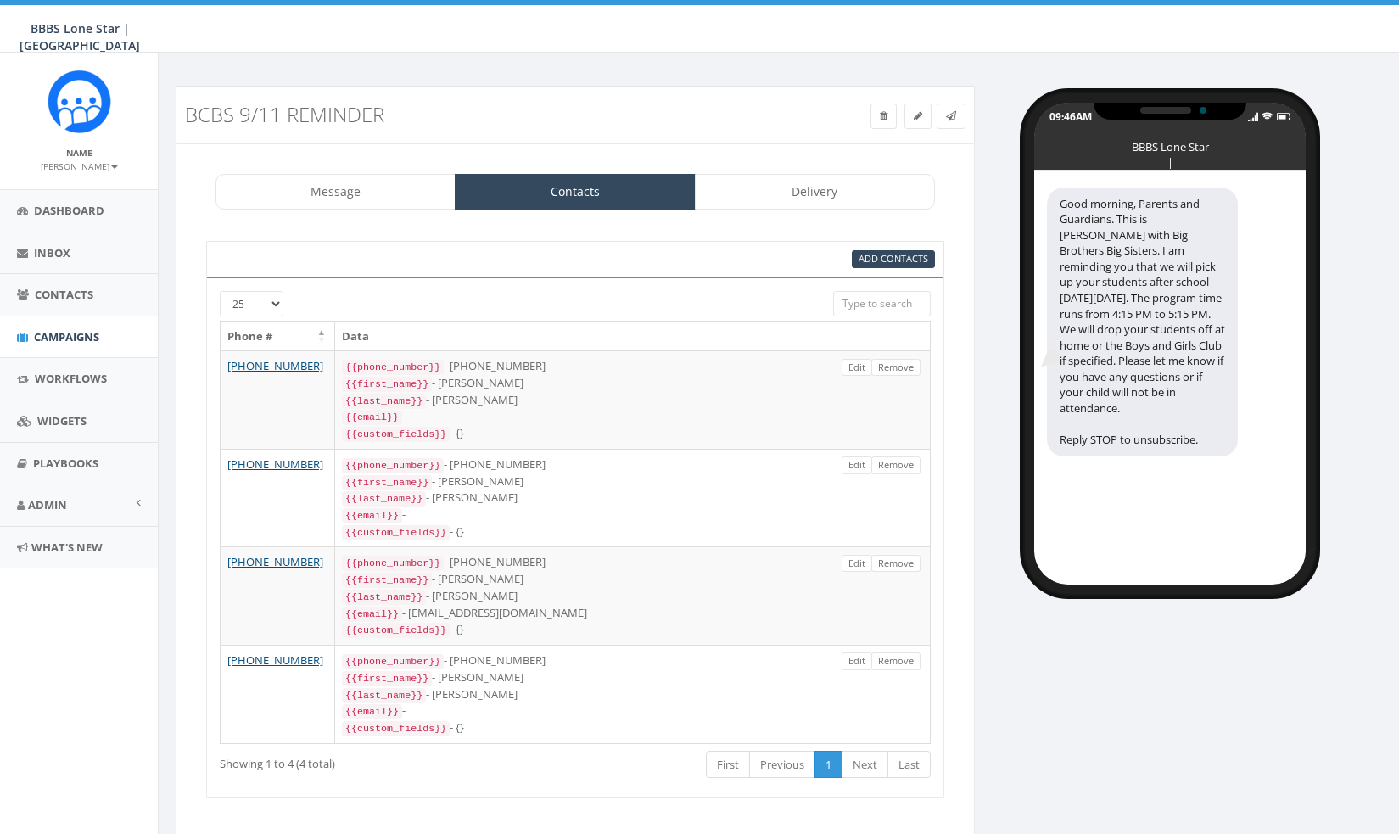
select select "1745"
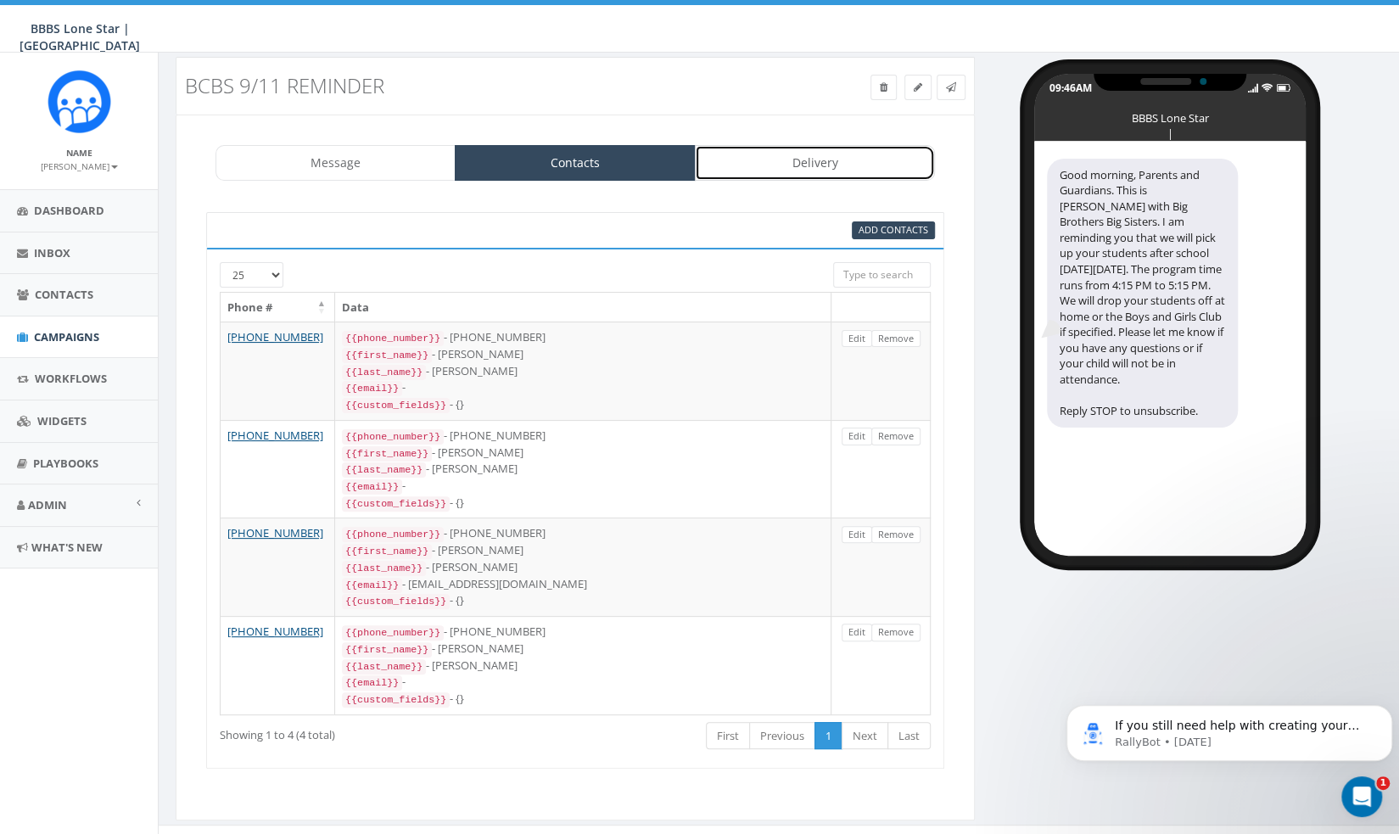
click at [733, 167] on link "Delivery" at bounding box center [815, 163] width 240 height 36
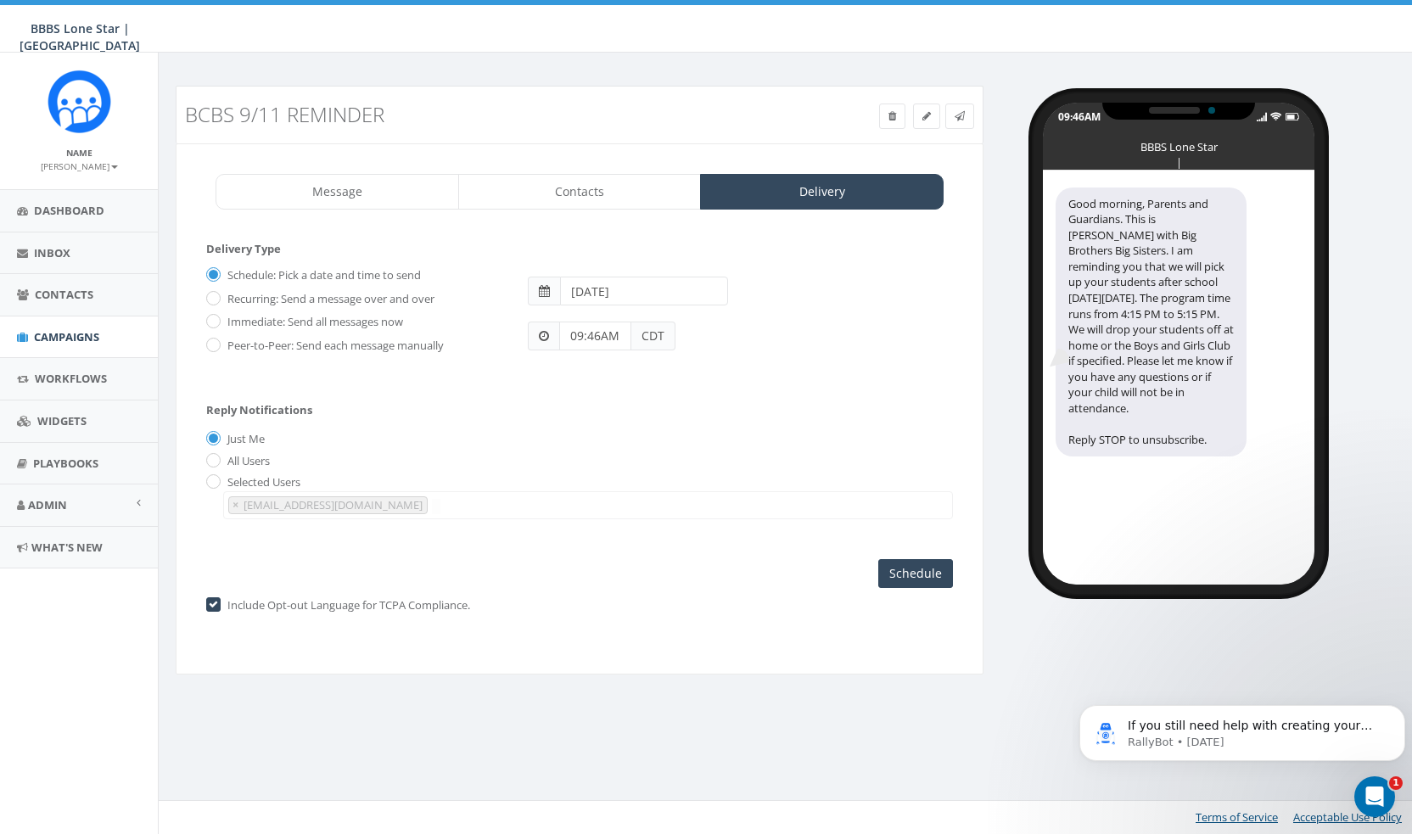
click at [283, 323] on label "Immediate: Send all messages now" at bounding box center [313, 322] width 180 height 17
click at [217, 323] on input "Immediate: Send all messages now" at bounding box center [211, 322] width 11 height 11
radio input "true"
click at [934, 576] on input "Send Now" at bounding box center [913, 573] width 80 height 29
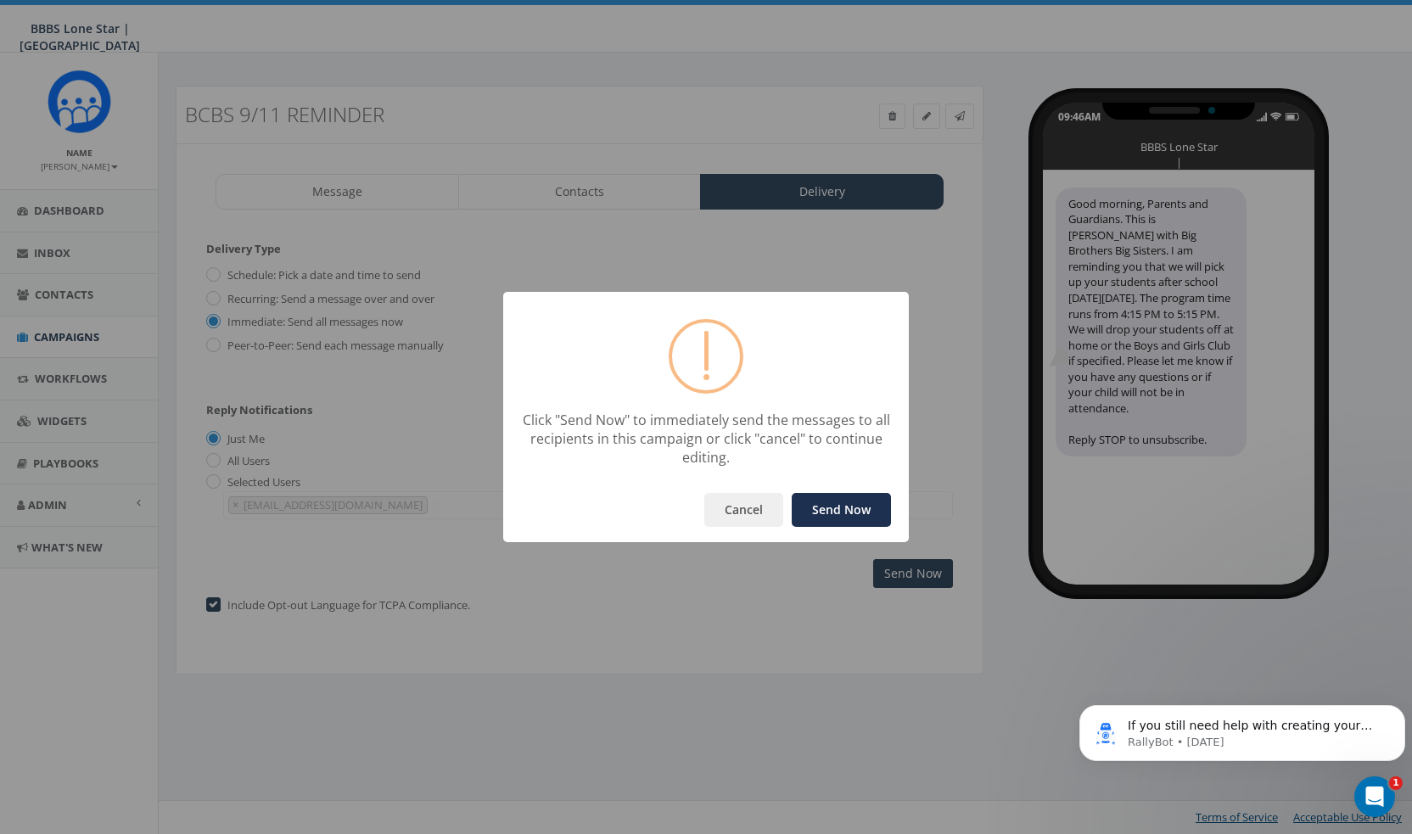
click at [863, 513] on button "Send Now" at bounding box center [841, 510] width 99 height 34
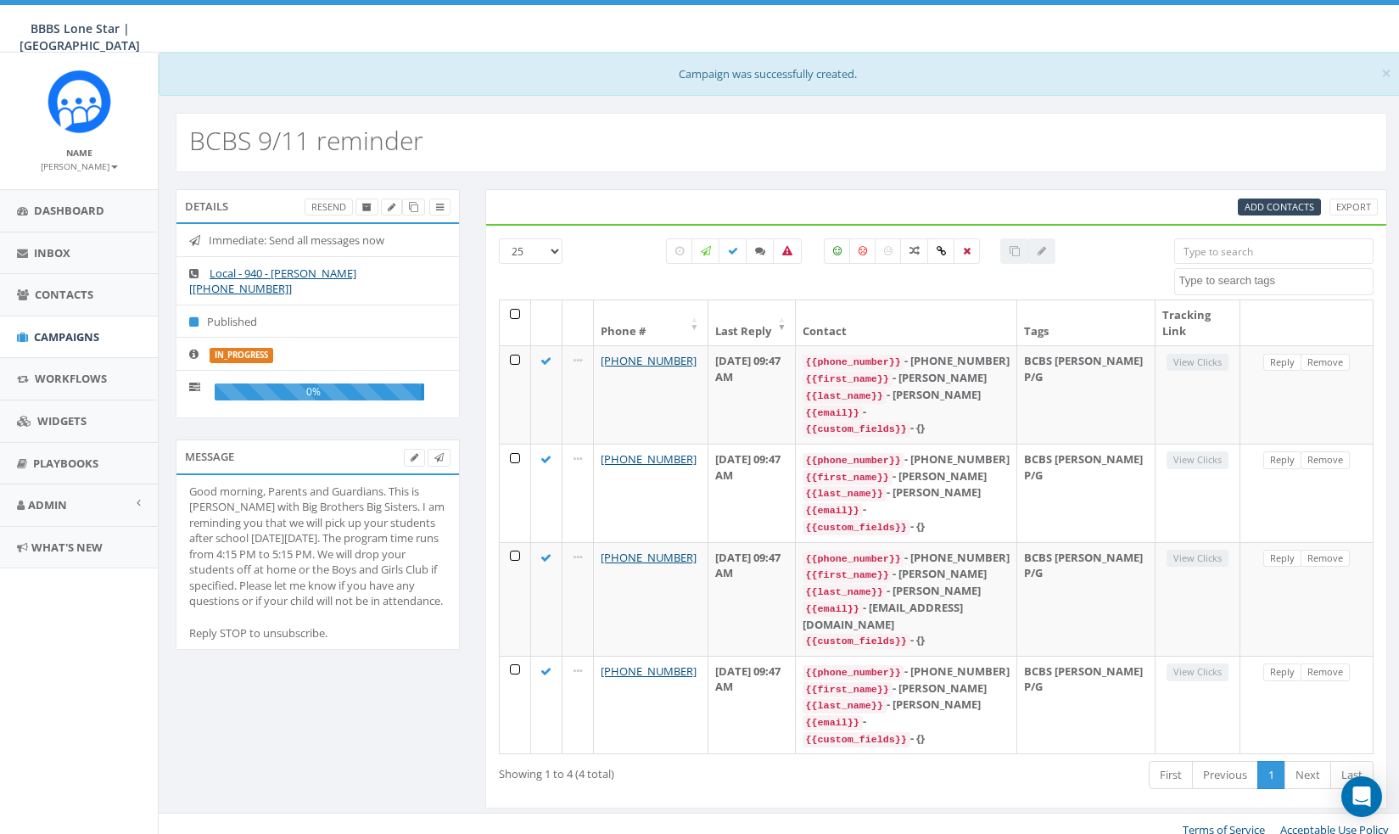
select select
